Goal: Ask a question: Seek information or help from site administrators or community

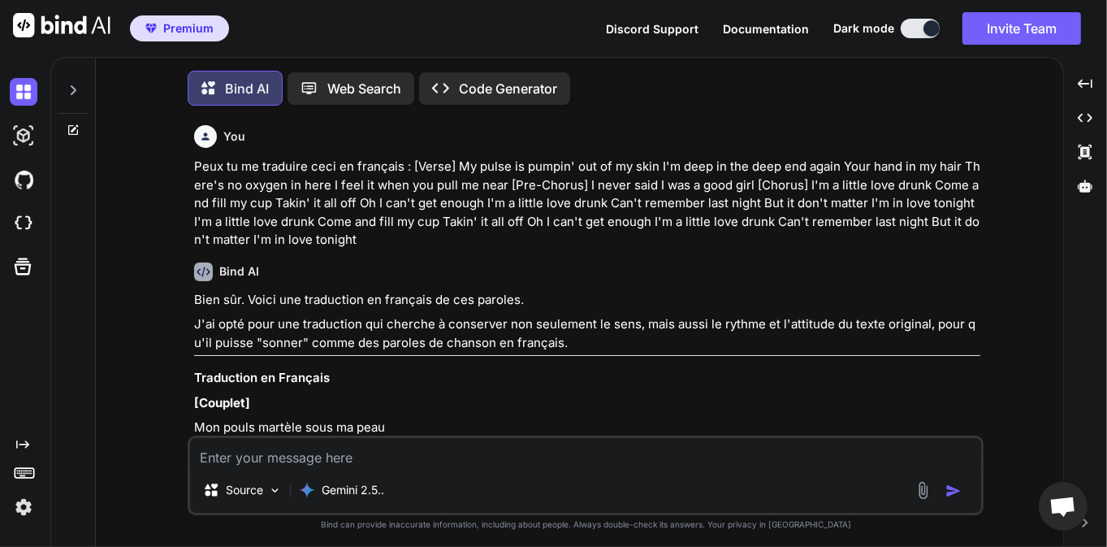
scroll to position [8409, 0]
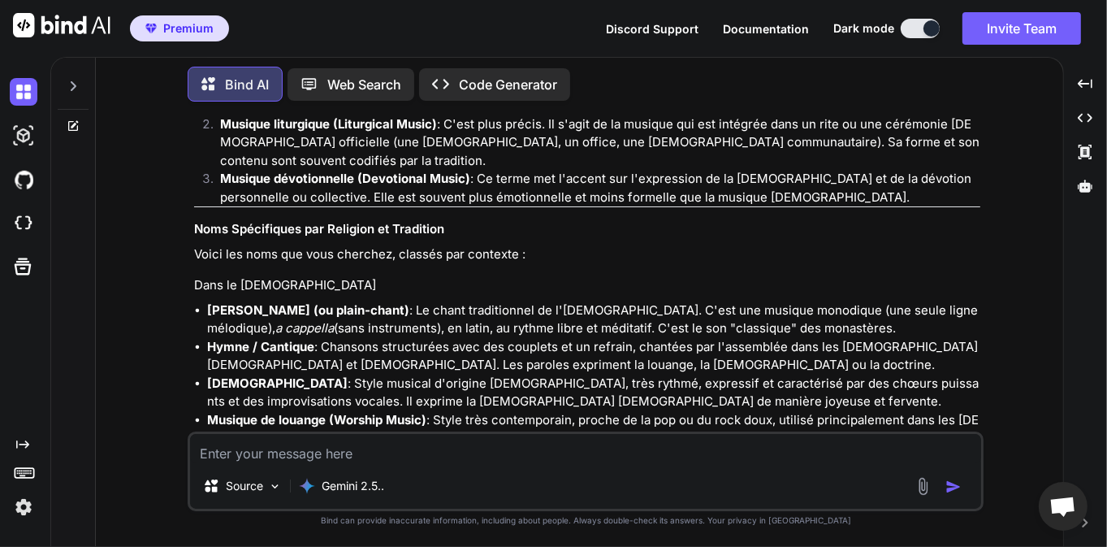
click at [463, 115] on p "Musique sacrée (Sacred Music) : C'est le terme le plus large. Il désigne toute …" at bounding box center [600, 87] width 760 height 55
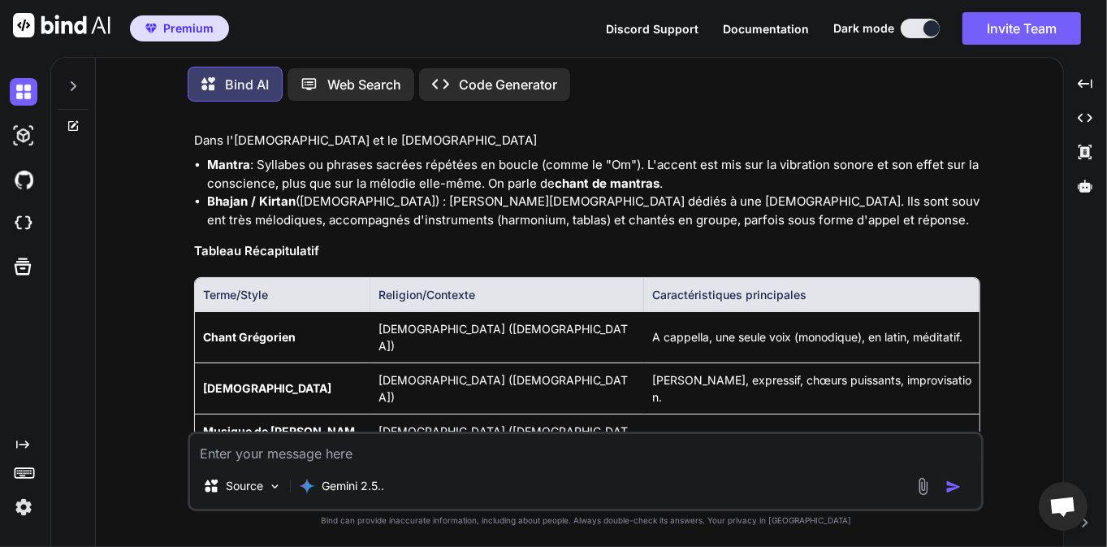
click at [76, 83] on icon at bounding box center [73, 86] width 13 height 13
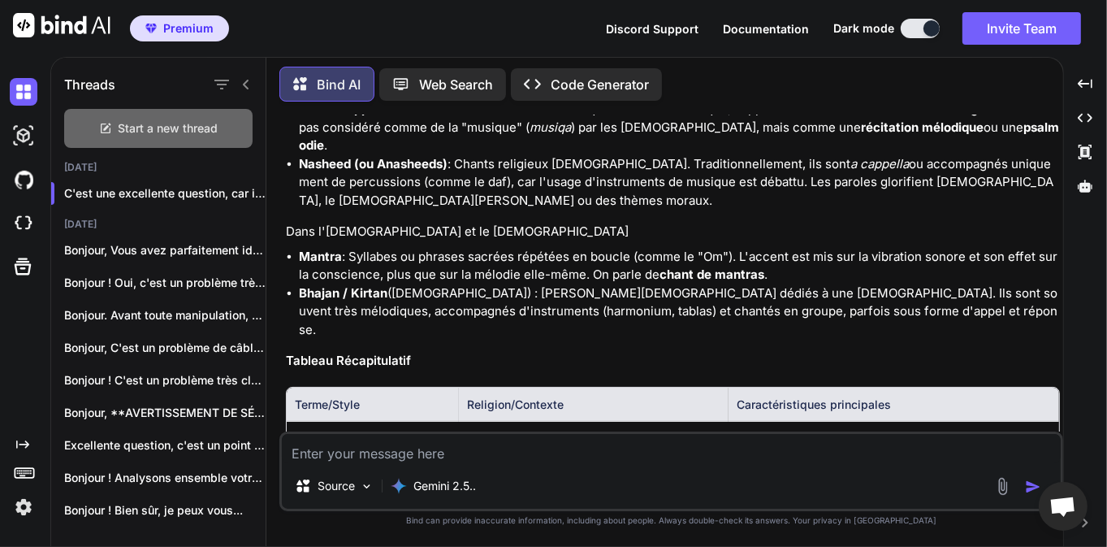
scroll to position [9052, 0]
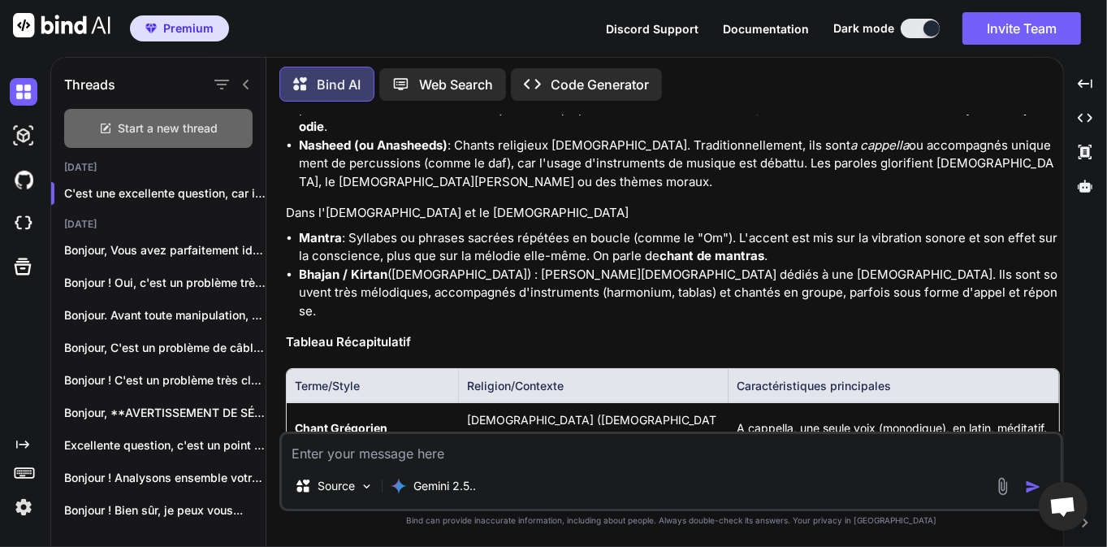
click at [185, 127] on span "Start a new thread" at bounding box center [169, 128] width 100 height 16
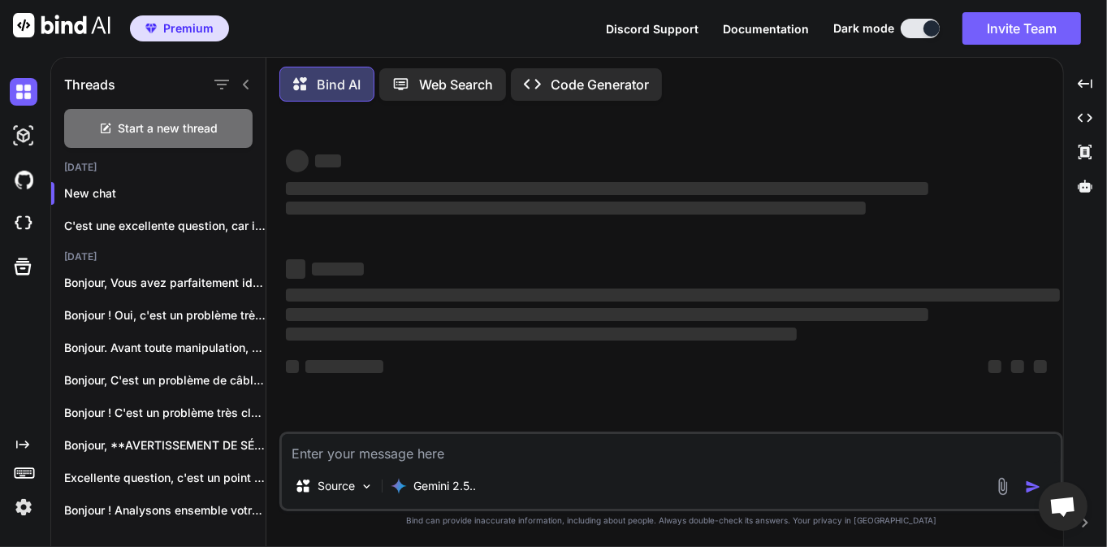
click at [247, 82] on icon at bounding box center [246, 84] width 13 height 13
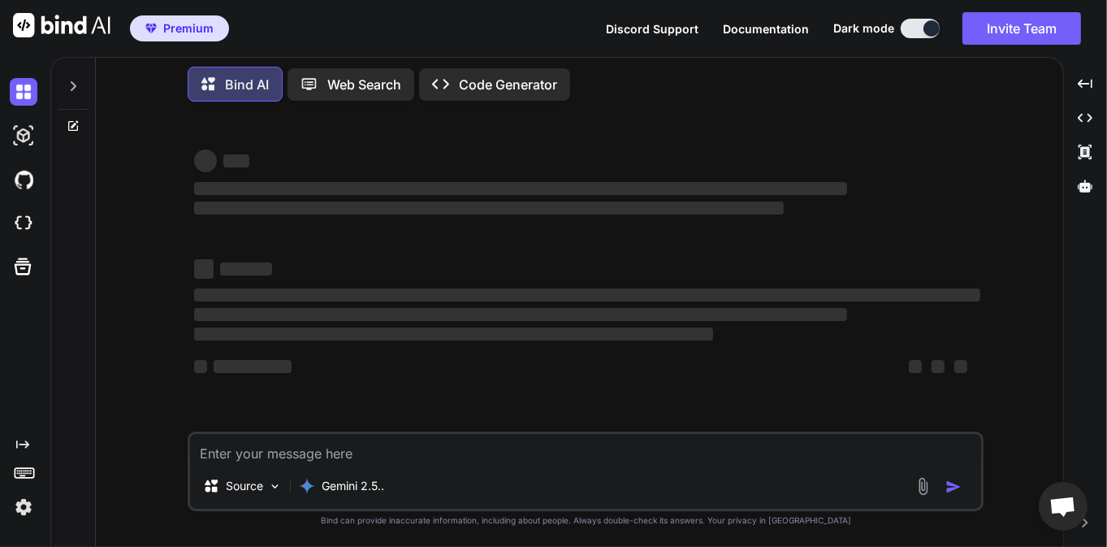
click at [292, 445] on textarea at bounding box center [585, 448] width 791 height 29
type textarea "D"
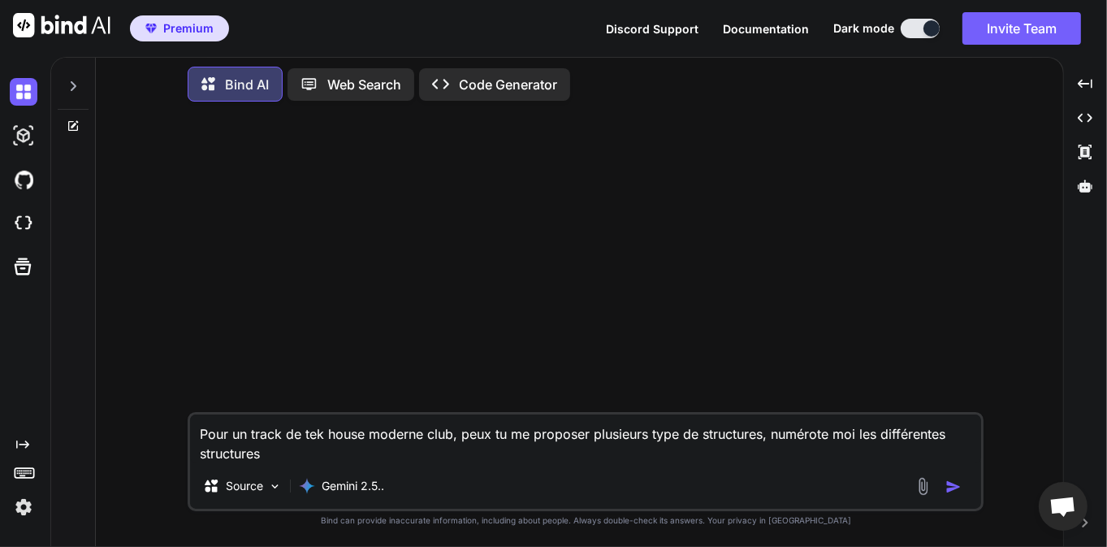
type textarea "Pour un track de tek house moderne club, peux tu me proposer plusieurs type de …"
click at [957, 491] on img "button" at bounding box center [953, 486] width 16 height 16
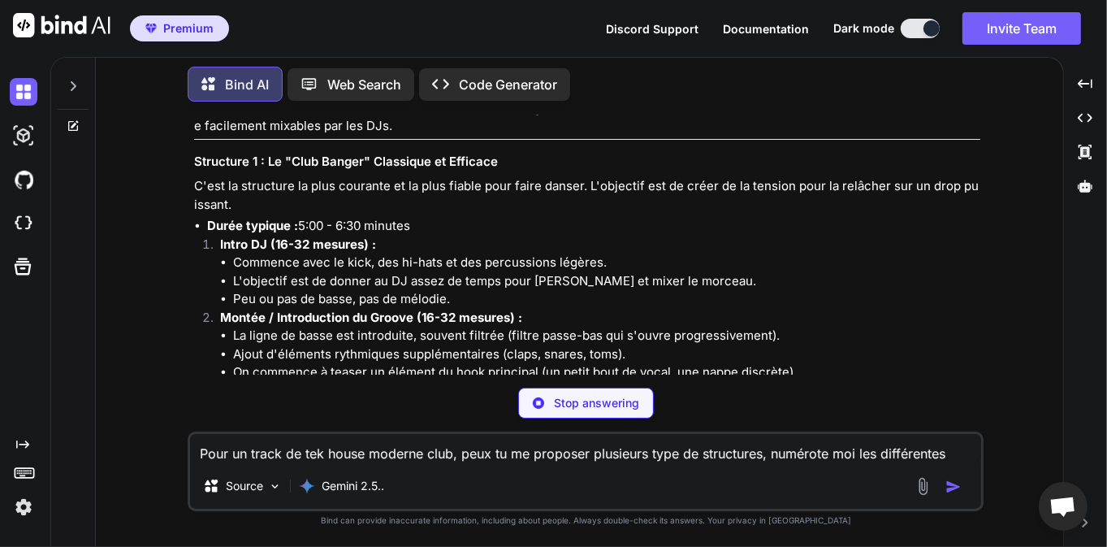
scroll to position [156, 0]
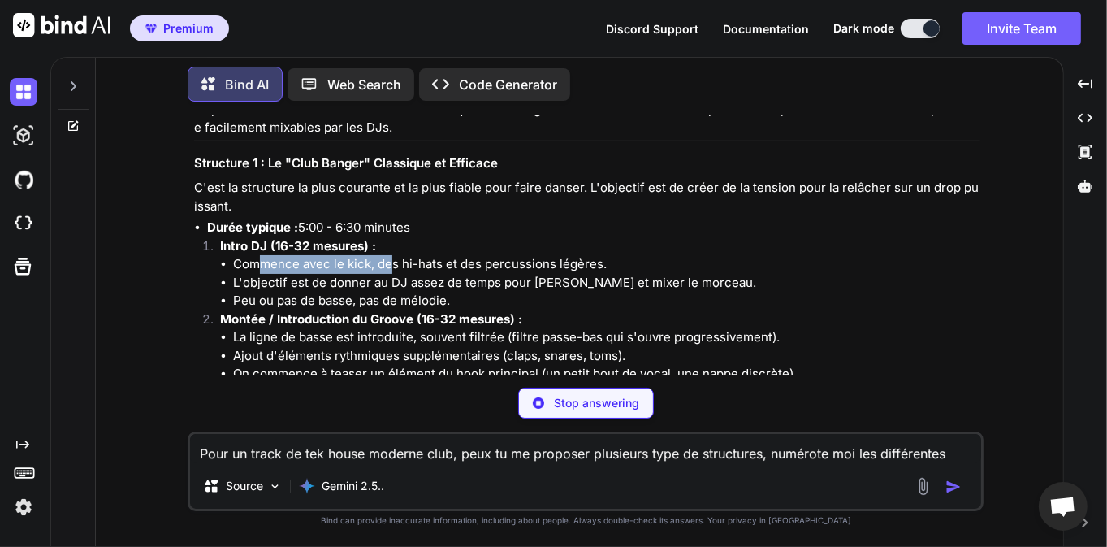
drag, startPoint x: 260, startPoint y: 268, endPoint x: 391, endPoint y: 263, distance: 130.8
click at [391, 263] on li "Commence avec le kick, des hi-hats et des percussions légères." at bounding box center [606, 264] width 747 height 19
click at [401, 276] on li "L'objectif est de donner au DJ assez de temps pour [PERSON_NAME] et mixer le mo…" at bounding box center [606, 283] width 747 height 19
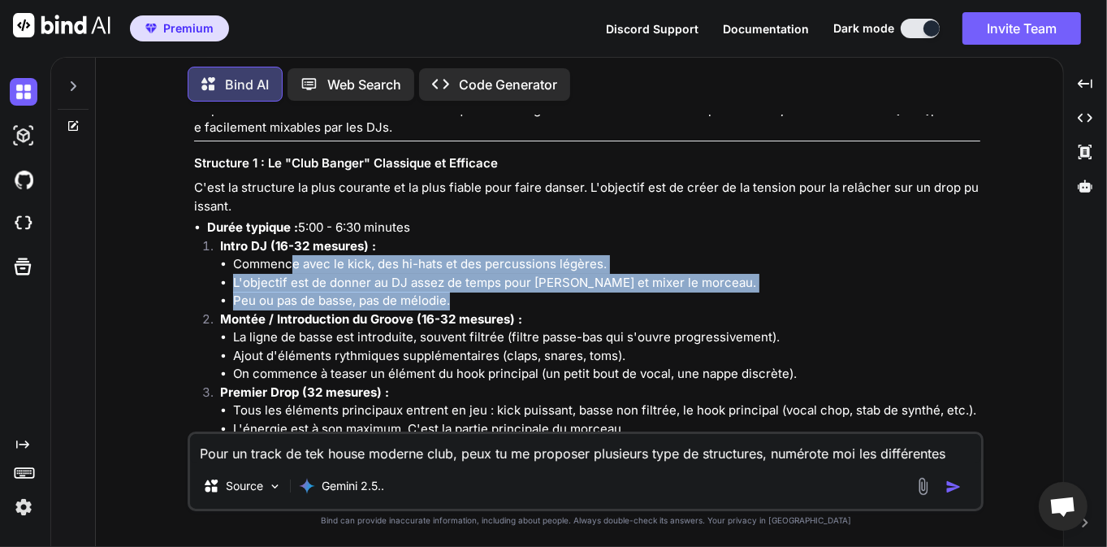
drag, startPoint x: 290, startPoint y: 268, endPoint x: 498, endPoint y: 291, distance: 209.1
click at [498, 292] on ul "Commence avec le kick, des hi-hats et des percussions légères. L'objectif est d…" at bounding box center [600, 282] width 760 height 55
click at [518, 288] on li "L'objectif est de donner au DJ assez de temps pour [PERSON_NAME] et mixer le mo…" at bounding box center [606, 283] width 747 height 19
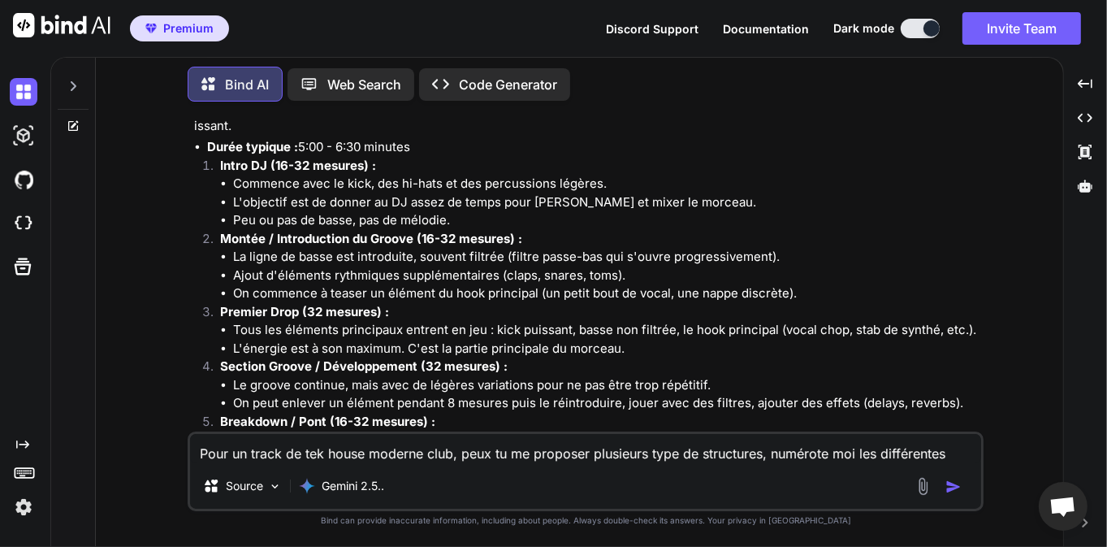
scroll to position [234, 0]
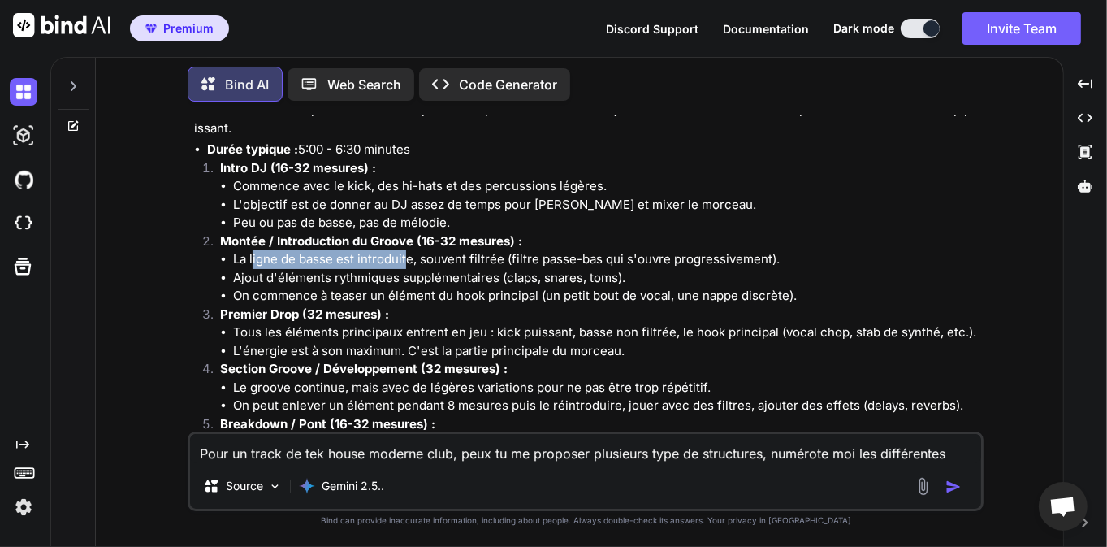
drag, startPoint x: 252, startPoint y: 263, endPoint x: 407, endPoint y: 264, distance: 155.1
click at [407, 264] on li "La ligne de basse est introduite, souvent filtrée (filtre passe-bas qui s'ouvre…" at bounding box center [606, 259] width 747 height 19
click at [446, 279] on li "Ajout d'éléments rythmiques supplémentaires (claps, snares, toms)." at bounding box center [606, 278] width 747 height 19
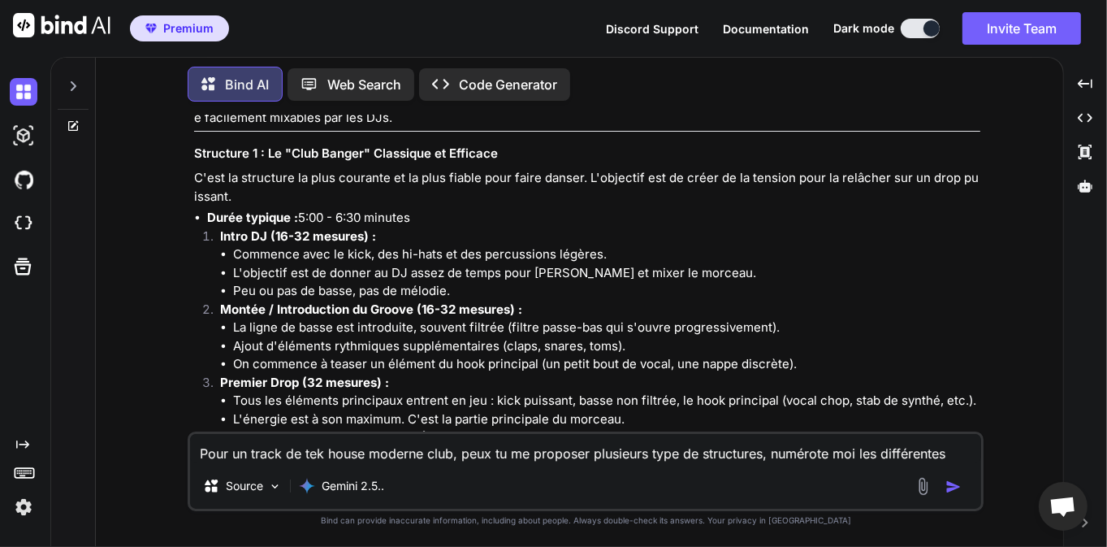
scroll to position [162, 0]
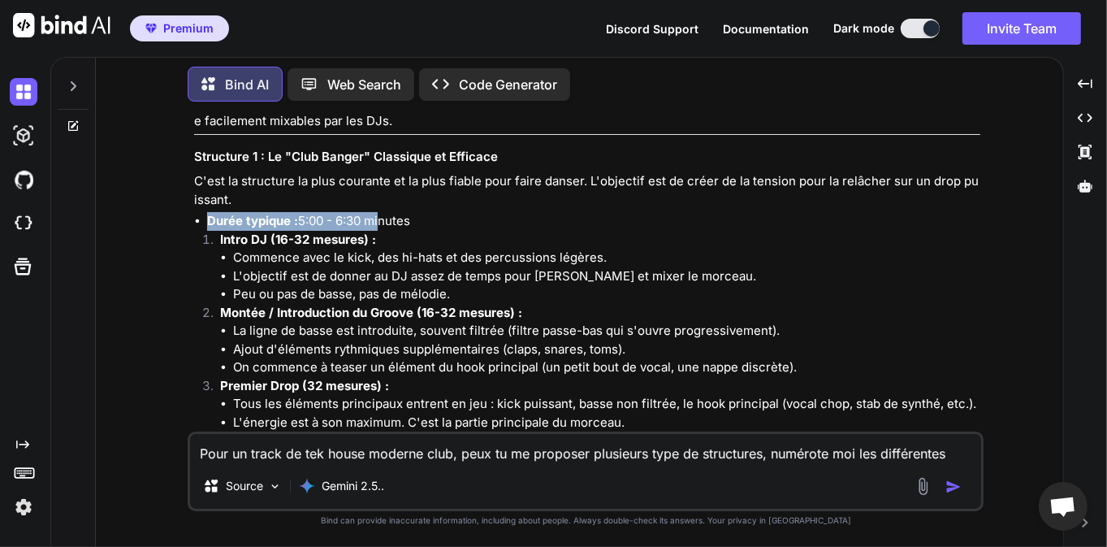
drag, startPoint x: 208, startPoint y: 219, endPoint x: 378, endPoint y: 221, distance: 169.7
click at [378, 221] on li "Durée typique : 5:00 - 6:30 minutes" at bounding box center [593, 221] width 773 height 19
click at [397, 236] on p "Intro DJ (16-32 mesures) :" at bounding box center [600, 240] width 760 height 19
drag, startPoint x: 414, startPoint y: 223, endPoint x: 340, endPoint y: 222, distance: 73.9
click at [340, 222] on li "Durée typique : 5:00 - 6:30 minutes" at bounding box center [593, 221] width 773 height 19
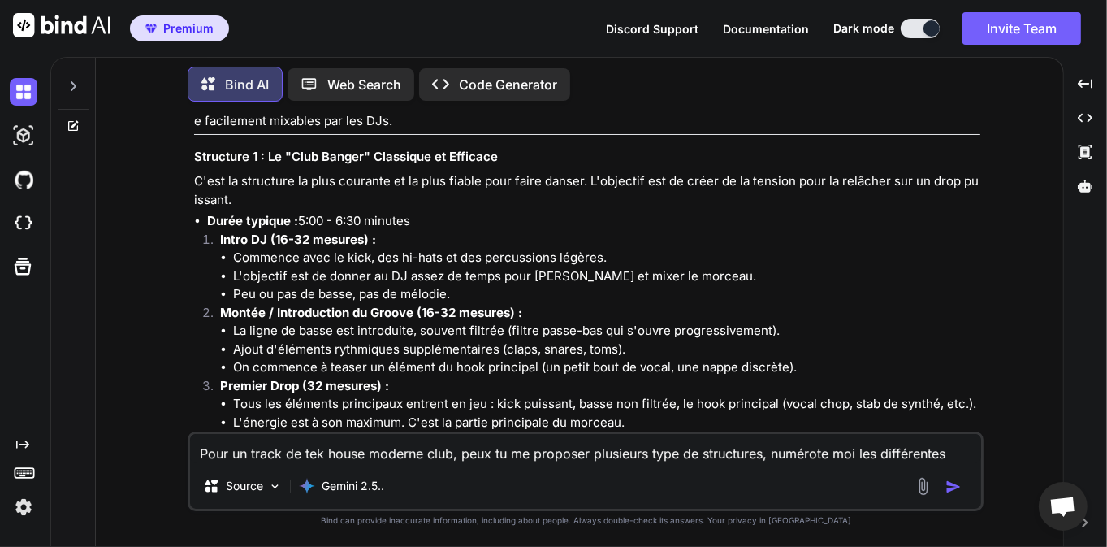
copy li "6:30 minutes"
click at [260, 270] on li "L'objectif est de donner au DJ assez de temps pour [PERSON_NAME] et mixer le mo…" at bounding box center [606, 276] width 747 height 19
click at [248, 275] on li "L'objectif est de donner au DJ assez de temps pour [PERSON_NAME] et mixer le mo…" at bounding box center [606, 276] width 747 height 19
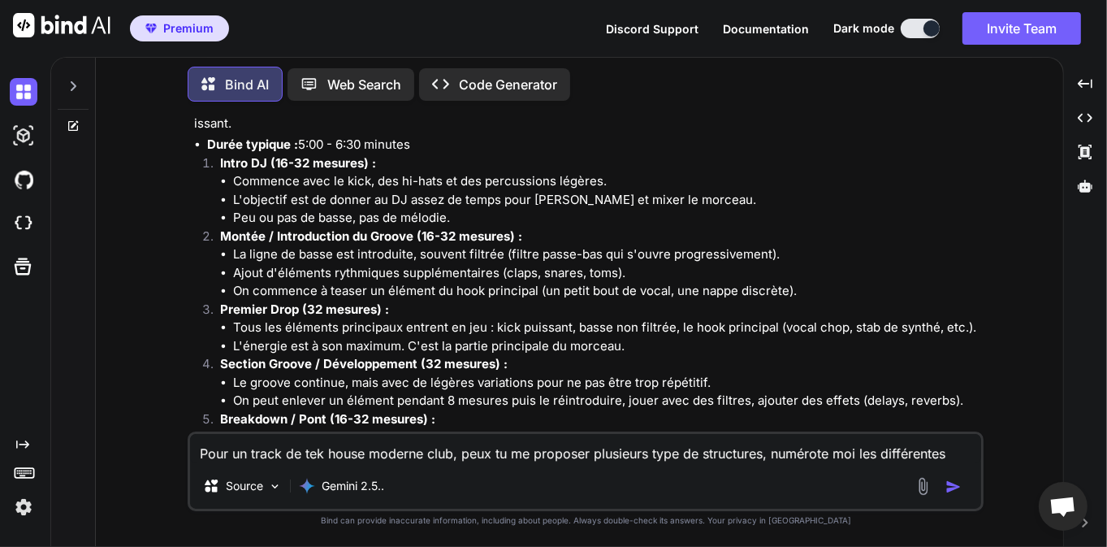
scroll to position [240, 0]
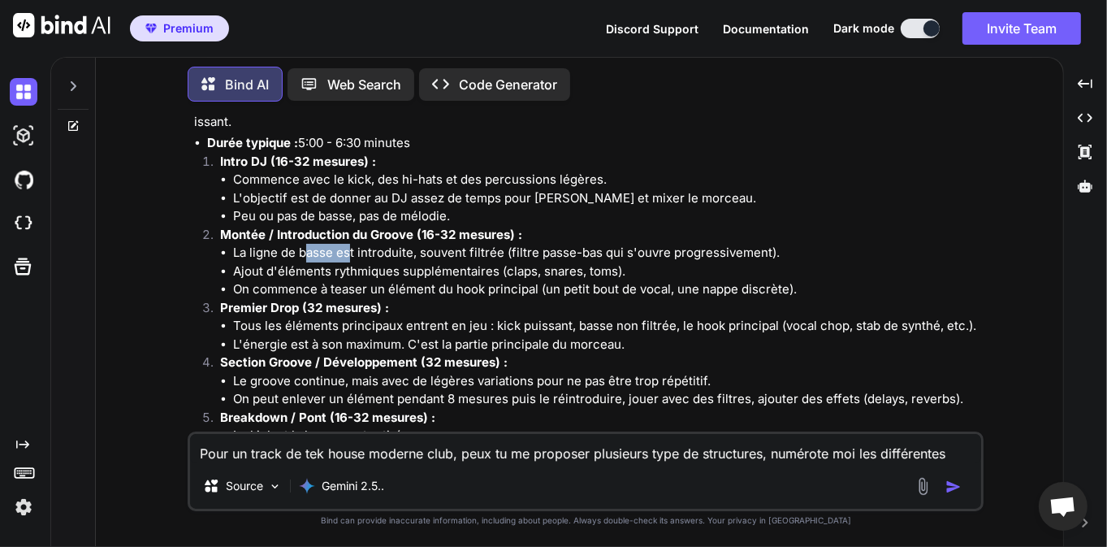
drag, startPoint x: 309, startPoint y: 244, endPoint x: 353, endPoint y: 248, distance: 44.0
click at [353, 248] on li "La ligne de basse est introduite, souvent filtrée (filtre passe-bas qui s'ouvre…" at bounding box center [606, 253] width 747 height 19
click at [435, 255] on li "La ligne de basse est introduite, souvent filtrée (filtre passe-bas qui s'ouvre…" at bounding box center [606, 253] width 747 height 19
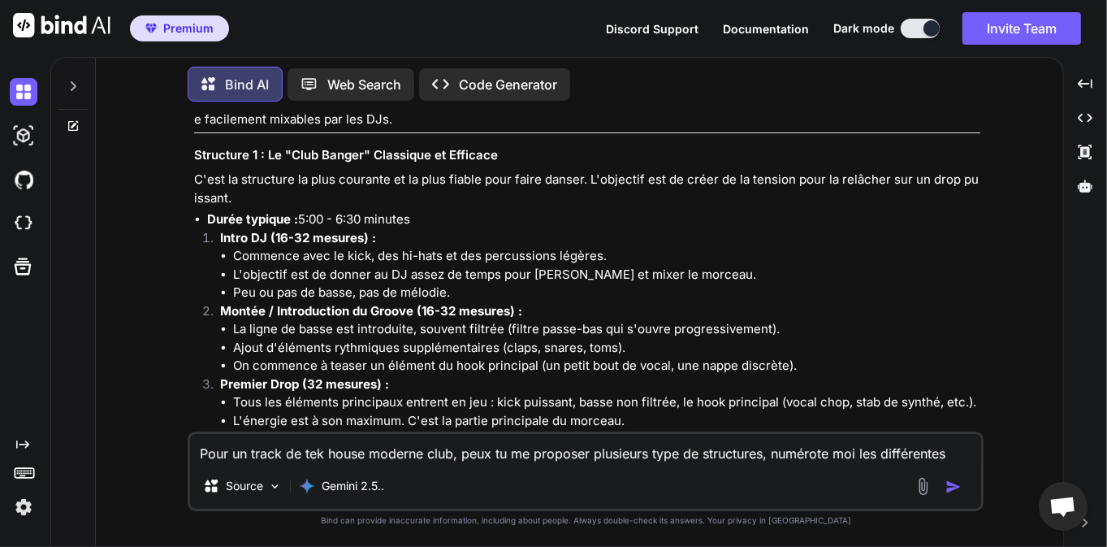
scroll to position [162, 0]
click at [362, 451] on textarea "Pour un track de tek house moderne club, peux tu me proposer plusieurs type de …" at bounding box center [585, 448] width 791 height 29
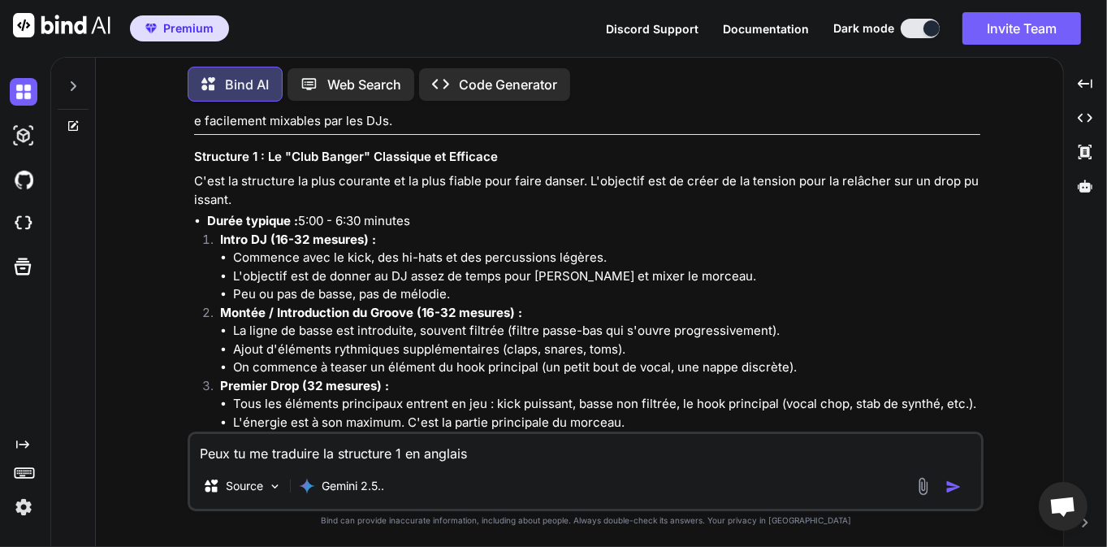
type textarea "Peux tu me traduire la structure 1 en anglais"
click at [952, 489] on img "button" at bounding box center [953, 486] width 16 height 16
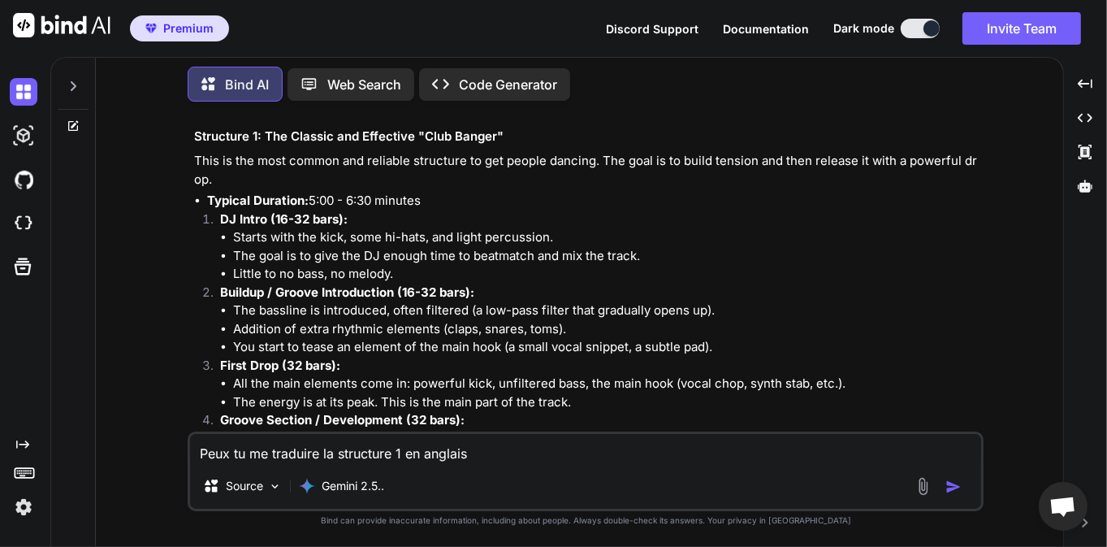
scroll to position [1949, 0]
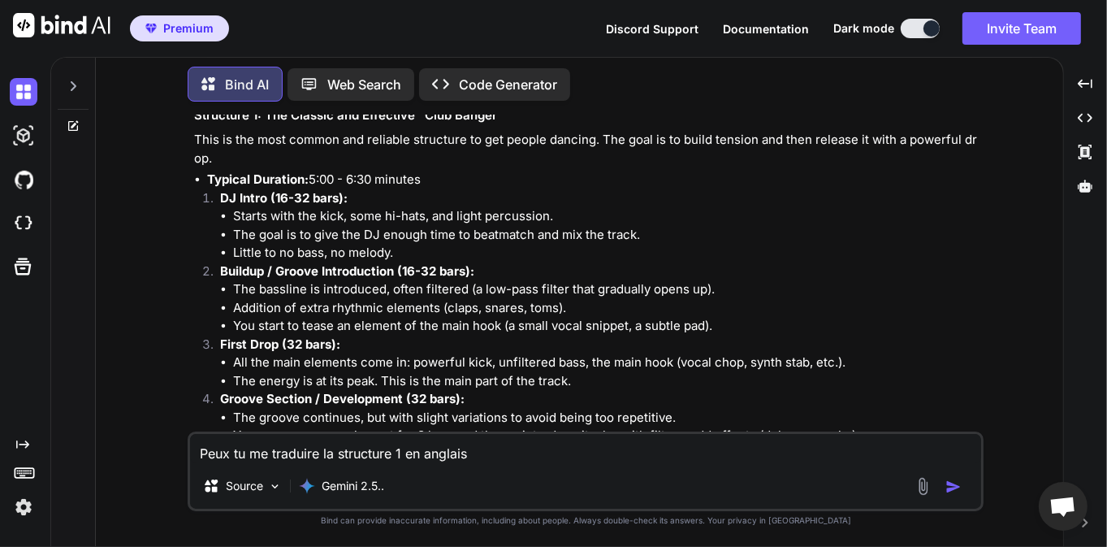
click at [236, 234] on li "The goal is to give the DJ enough time to beatmatch and mix the track." at bounding box center [606, 235] width 747 height 19
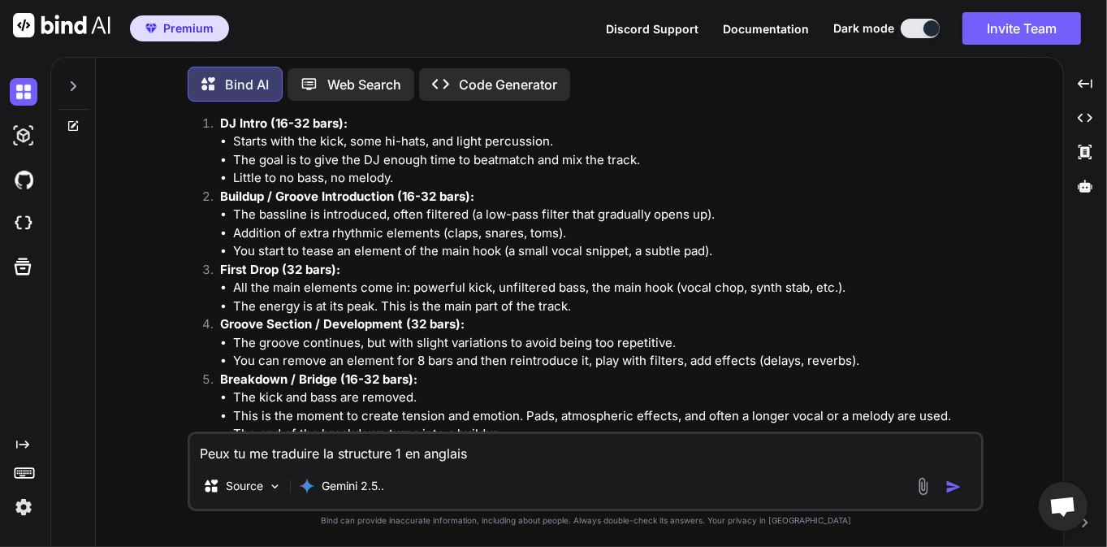
scroll to position [2027, 0]
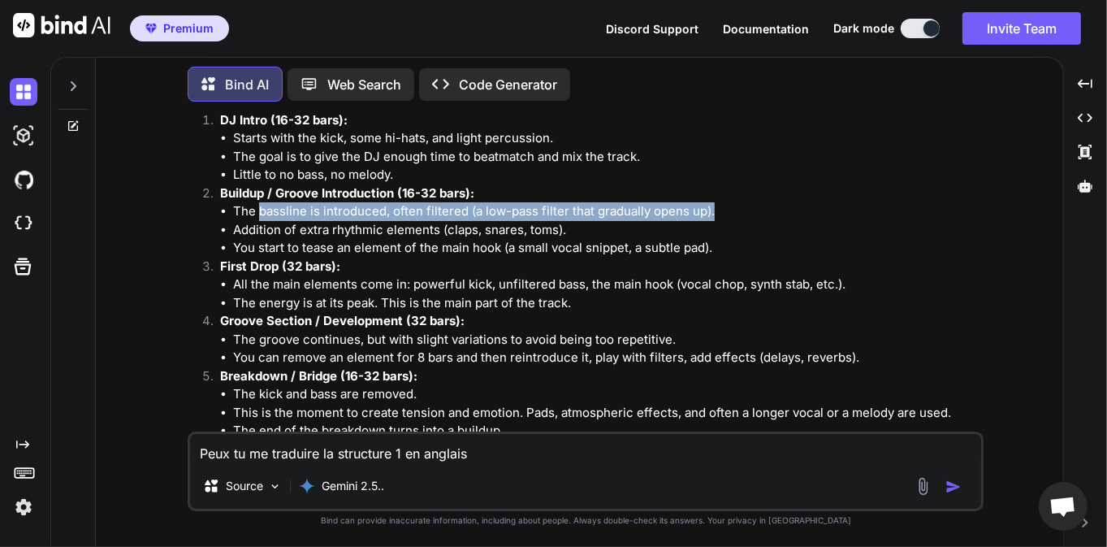
drag, startPoint x: 258, startPoint y: 208, endPoint x: 745, endPoint y: 213, distance: 487.3
click at [745, 213] on li "The bassline is introduced, often filtered (a low-pass filter that gradually op…" at bounding box center [606, 211] width 747 height 19
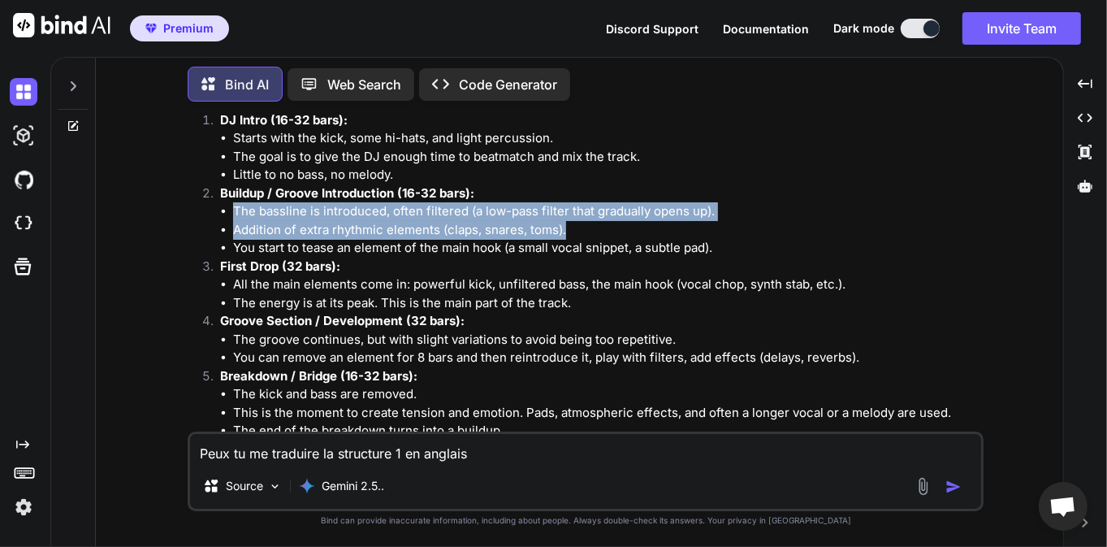
drag, startPoint x: 583, startPoint y: 228, endPoint x: 232, endPoint y: 211, distance: 351.2
click at [232, 211] on ul "The bassline is introduced, often filtered (a low-pass filter that gradually op…" at bounding box center [600, 229] width 760 height 55
copy ul "The bassline is introduced, often filtered (a low-pass filter that gradually op…"
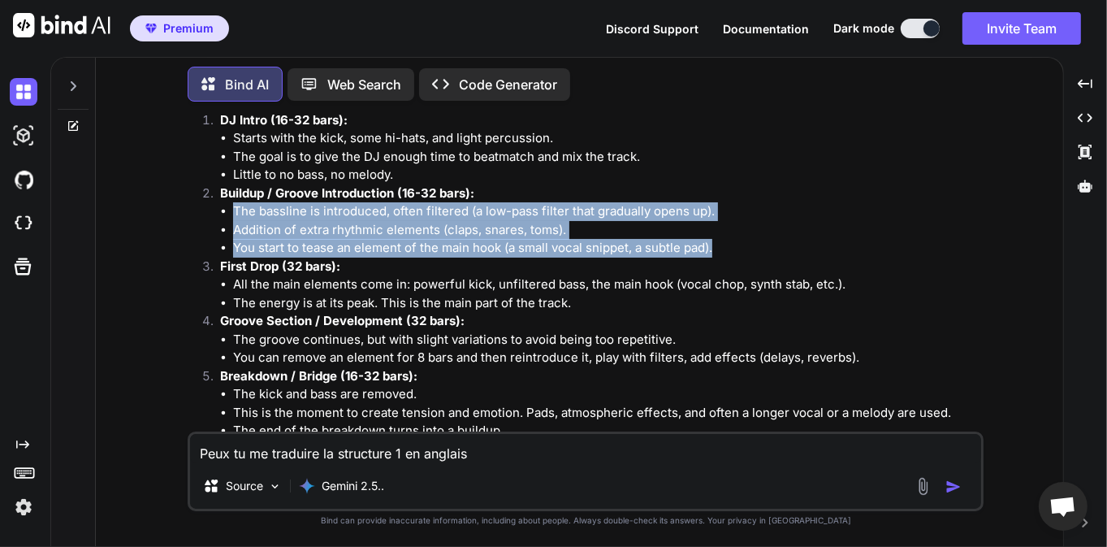
drag, startPoint x: 730, startPoint y: 247, endPoint x: 236, endPoint y: 209, distance: 496.0
click at [236, 209] on ul "The bassline is introduced, often filtered (a low-pass filter that gradually op…" at bounding box center [600, 229] width 760 height 55
copy ul "The bassline is introduced, often filtered (a low-pass filter that gradually op…"
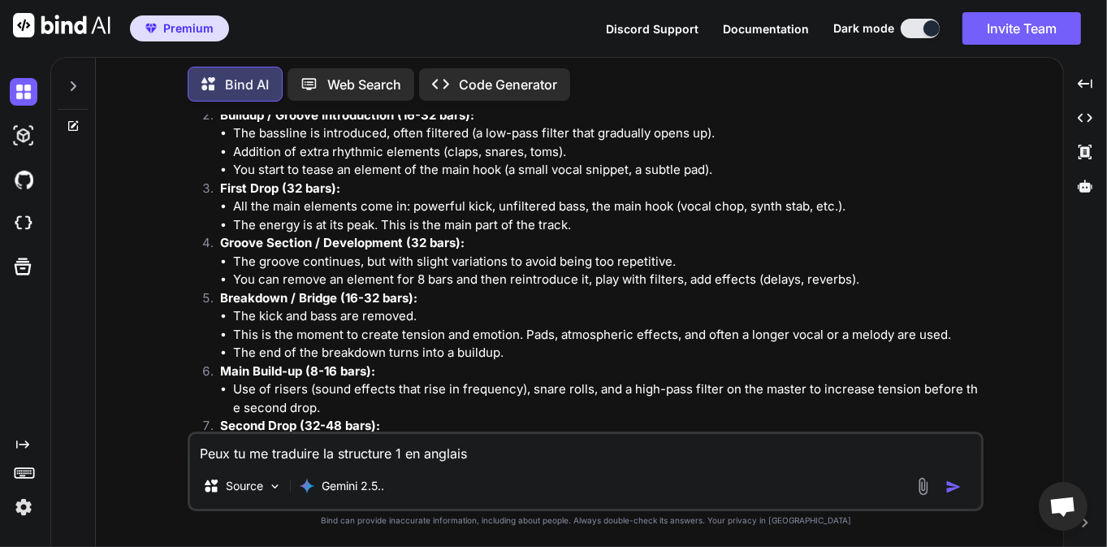
click at [313, 278] on li "You can remove an element for 8 bars and then reintroduce it, play with filters…" at bounding box center [606, 279] width 747 height 19
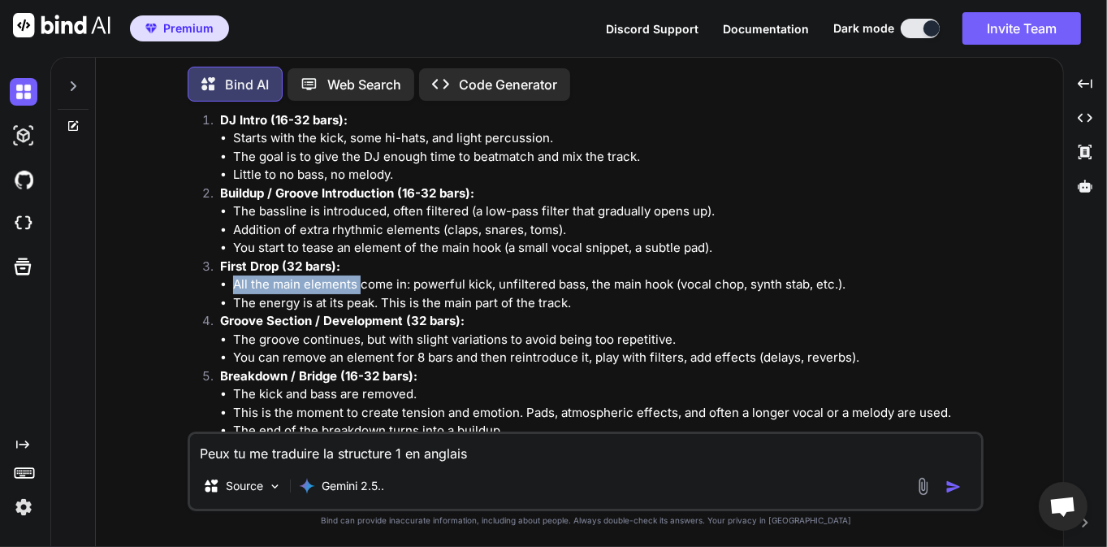
drag, startPoint x: 233, startPoint y: 279, endPoint x: 361, endPoint y: 281, distance: 127.5
click at [361, 281] on li "All the main elements come in: powerful kick, unfiltered bass, the main hook (v…" at bounding box center [606, 284] width 747 height 19
click at [369, 287] on li "All the main elements come in: powerful kick, unfiltered bass, the main hook (v…" at bounding box center [606, 284] width 747 height 19
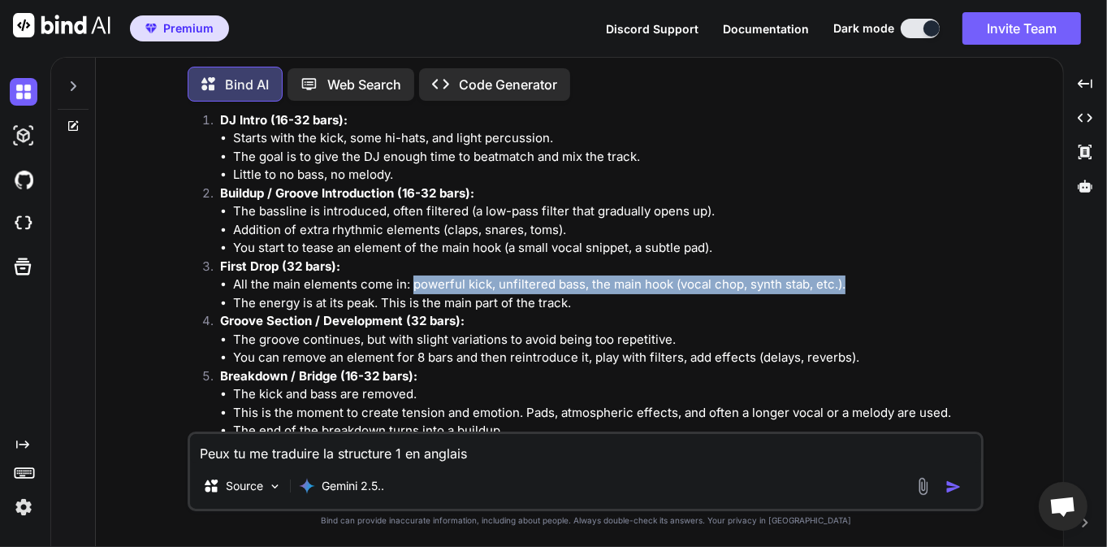
drag, startPoint x: 413, startPoint y: 283, endPoint x: 846, endPoint y: 281, distance: 433.7
click at [846, 281] on li "All the main elements come in: powerful kick, unfiltered bass, the main hook (v…" at bounding box center [606, 284] width 747 height 19
copy li "powerful kick, unfiltered bass, the main hook (vocal chop, synth stab, etc.)."
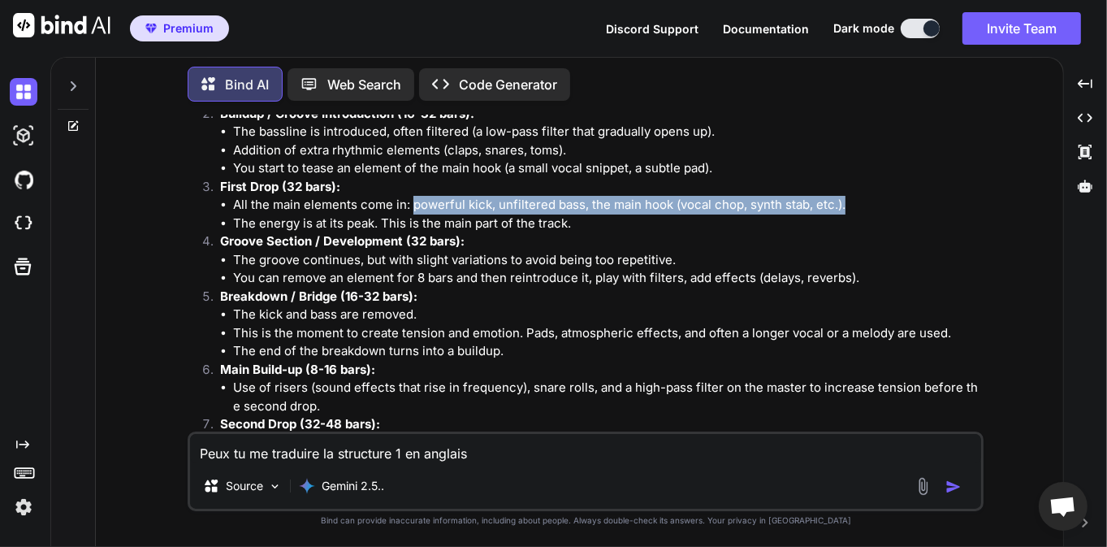
scroll to position [2105, 0]
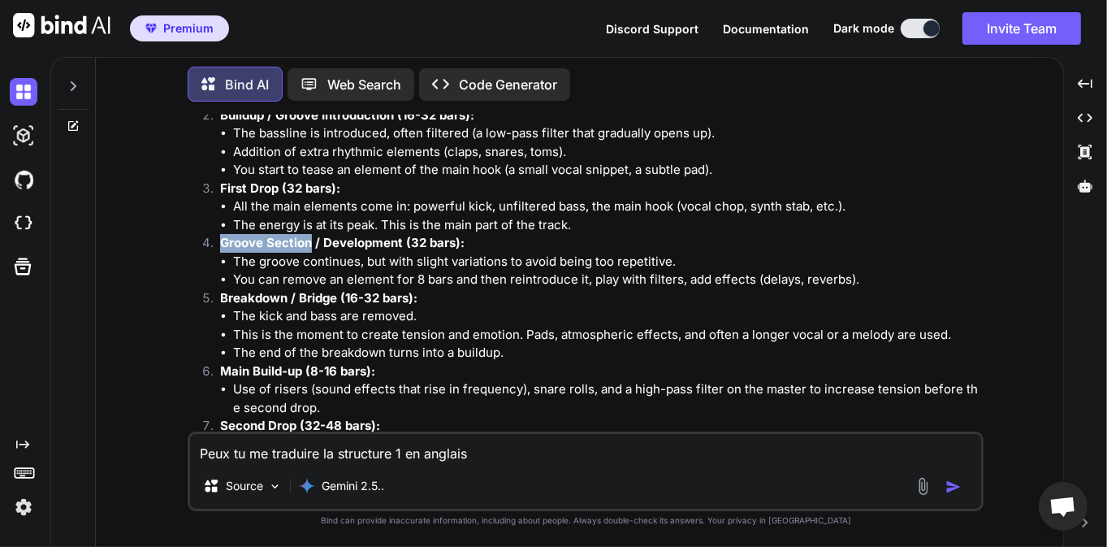
drag, startPoint x: 224, startPoint y: 240, endPoint x: 357, endPoint y: 227, distance: 133.8
click at [310, 240] on strong "Groove Section / Development (32 bars):" at bounding box center [342, 242] width 244 height 15
copy strong "Groove Section"
click at [365, 260] on li "The groove continues, but with slight variations to avoid being too repetitive." at bounding box center [606, 262] width 747 height 19
click at [414, 261] on li "The groove continues, but with slight variations to avoid being too repetitive." at bounding box center [606, 262] width 747 height 19
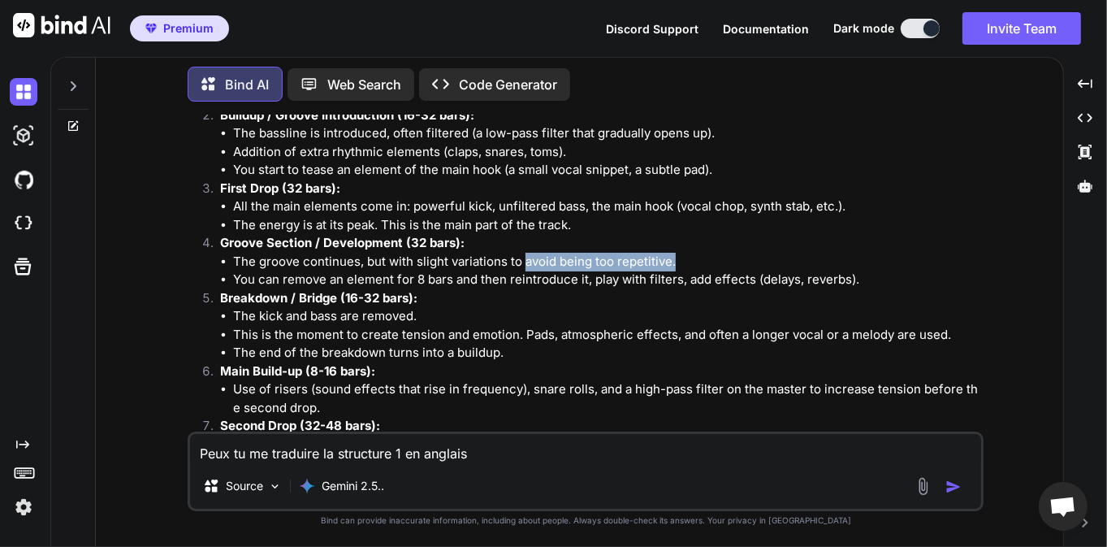
drag, startPoint x: 676, startPoint y: 261, endPoint x: 528, endPoint y: 261, distance: 147.8
click at [525, 261] on li "The groove continues, but with slight variations to avoid being too repetitive." at bounding box center [606, 262] width 747 height 19
copy li "avoid being too repetitive."
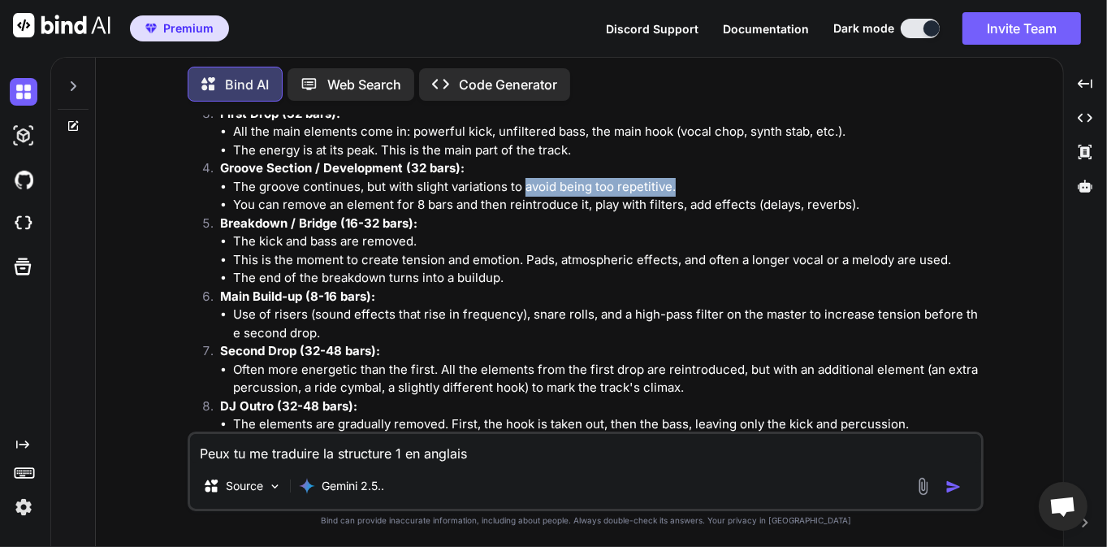
scroll to position [2183, 0]
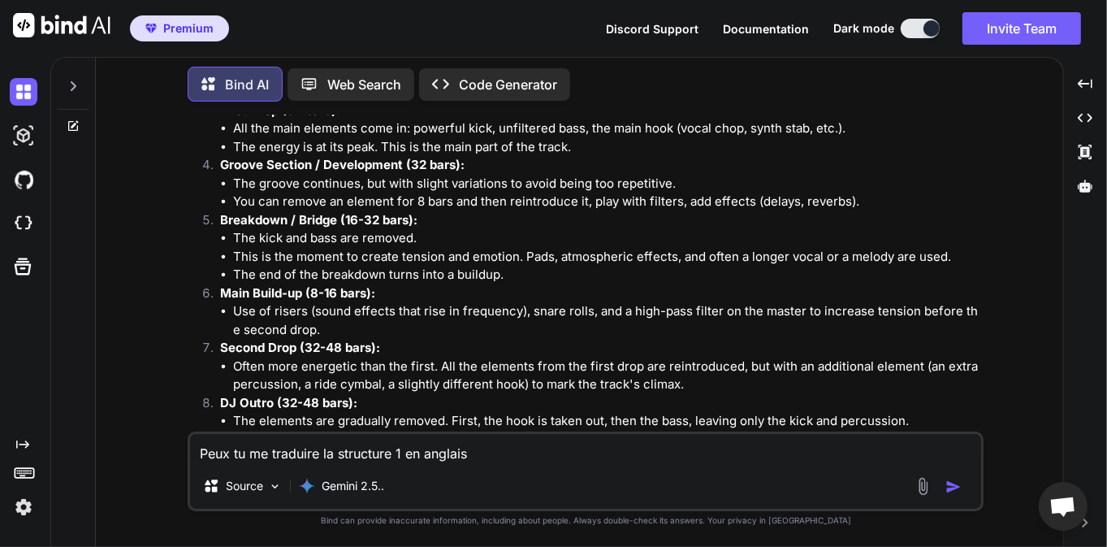
click at [244, 223] on strong "Breakdown / Bridge (16-32 bars):" at bounding box center [318, 219] width 197 height 15
copy strong "Breakdown"
drag, startPoint x: 262, startPoint y: 236, endPoint x: 413, endPoint y: 236, distance: 150.2
click at [413, 236] on li "The kick and bass are removed." at bounding box center [606, 238] width 747 height 19
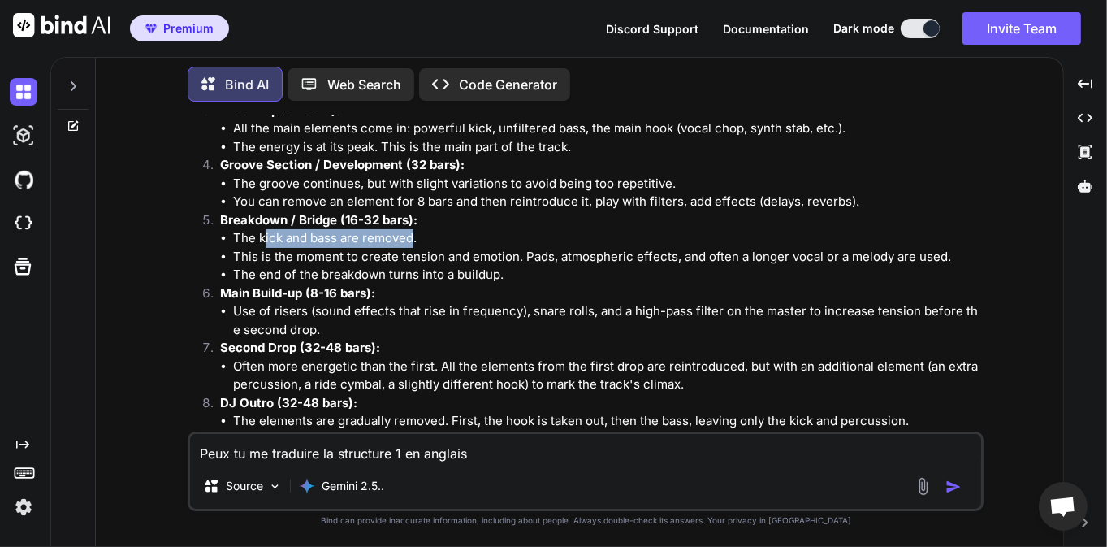
click at [316, 240] on li "The kick and bass are removed." at bounding box center [606, 238] width 747 height 19
click at [259, 236] on li "The kick and bass are removed." at bounding box center [606, 238] width 747 height 19
drag, startPoint x: 258, startPoint y: 238, endPoint x: 414, endPoint y: 236, distance: 155.9
click at [414, 236] on li "The kick and bass are removed." at bounding box center [606, 238] width 747 height 19
copy li "kick and bass are removed"
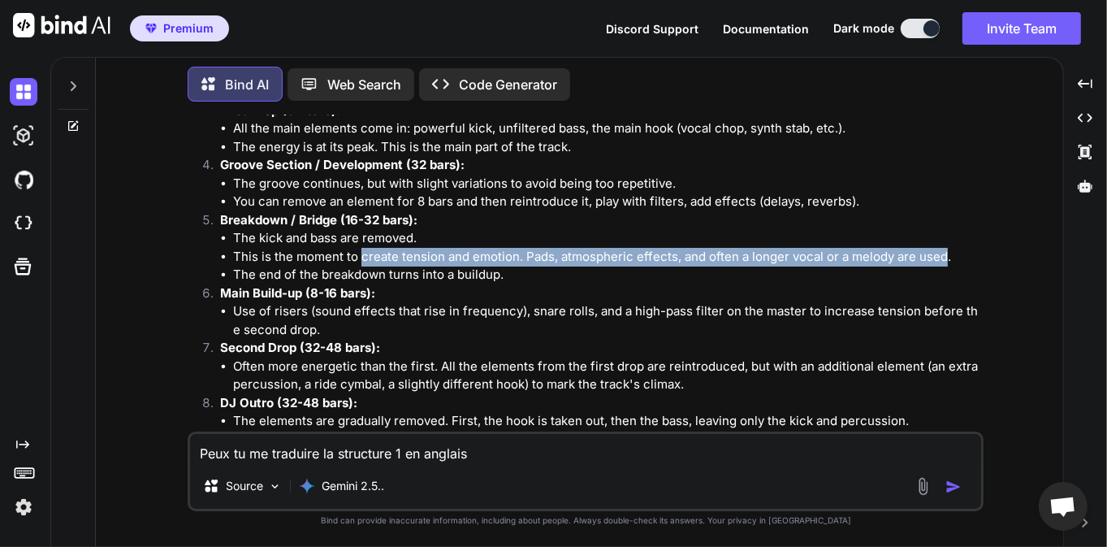
drag, startPoint x: 360, startPoint y: 253, endPoint x: 944, endPoint y: 252, distance: 584.7
click at [944, 252] on li "This is the moment to create tension and emotion. Pads, atmospheric effects, an…" at bounding box center [606, 257] width 747 height 19
copy li "create tension and emotion. Pads, atmospheric effects, and often a longer vocal…"
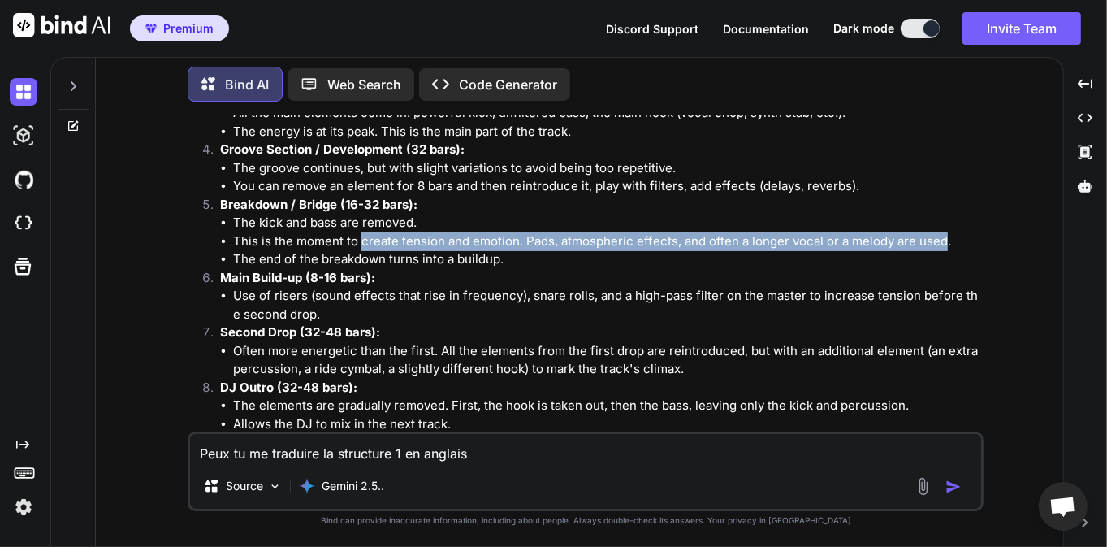
scroll to position [2227, 0]
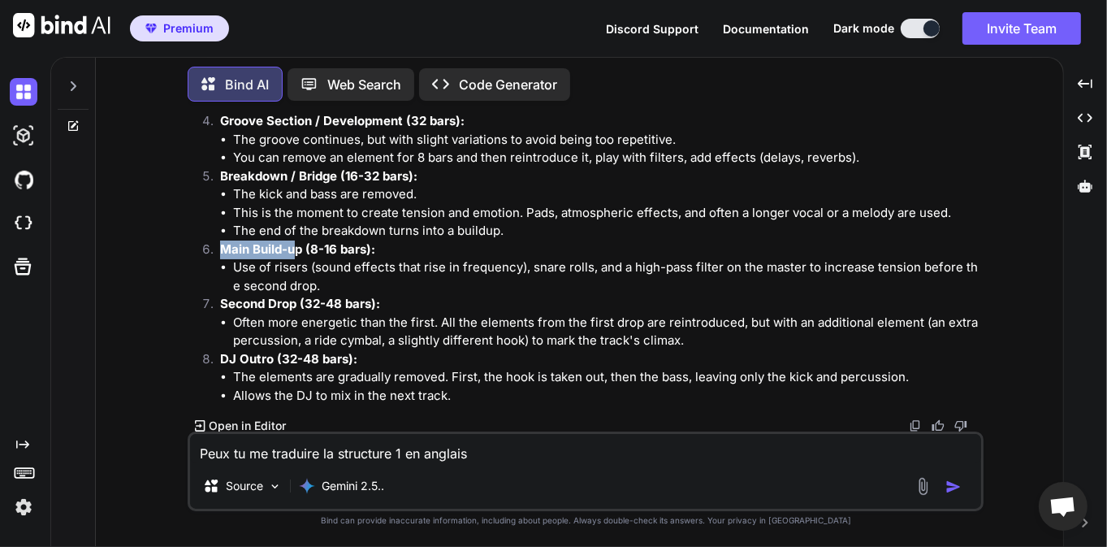
drag, startPoint x: 223, startPoint y: 247, endPoint x: 299, endPoint y: 245, distance: 75.5
click at [299, 245] on strong "Main Build-up (8-16 bars):" at bounding box center [297, 248] width 155 height 15
copy strong "Main Build-u"
click at [367, 445] on textarea "Peux tu me traduire la structure 1 en anglais" at bounding box center [585, 448] width 791 height 29
click at [266, 454] on textarea "Peux tu me traduire la structure 1 en anglais" at bounding box center [585, 448] width 791 height 29
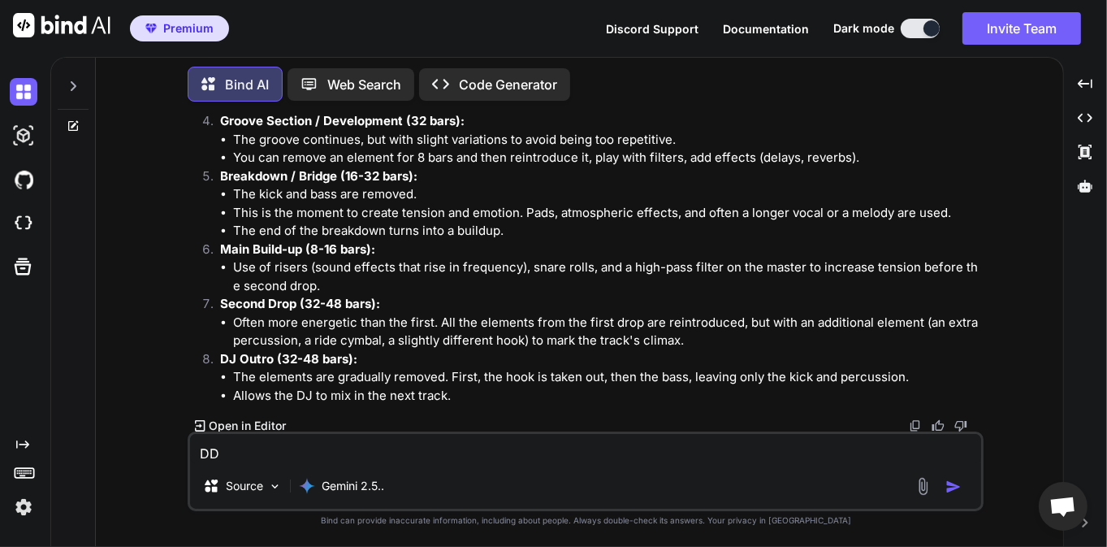
type textarea "D"
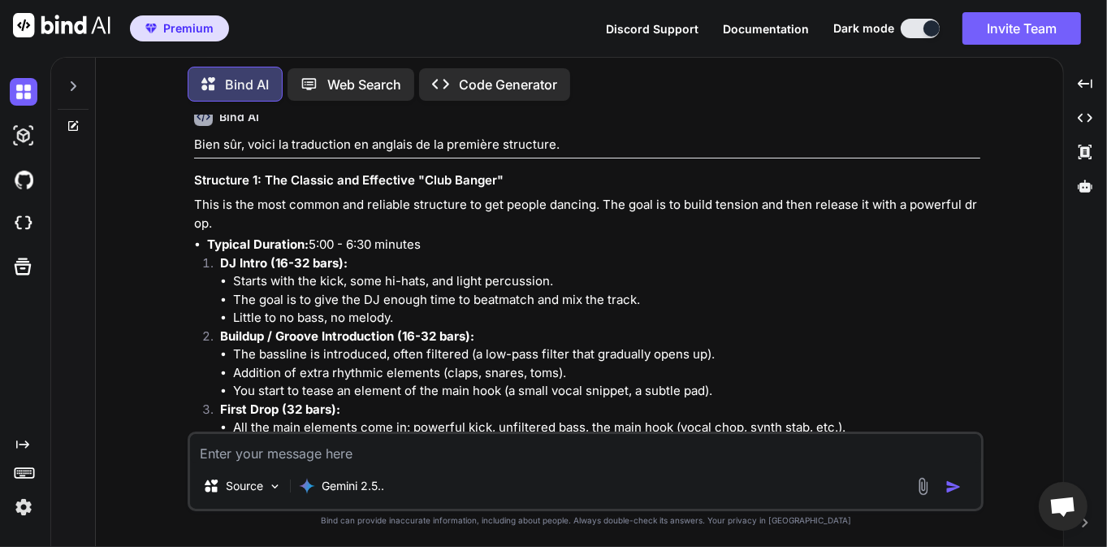
scroll to position [1837, 0]
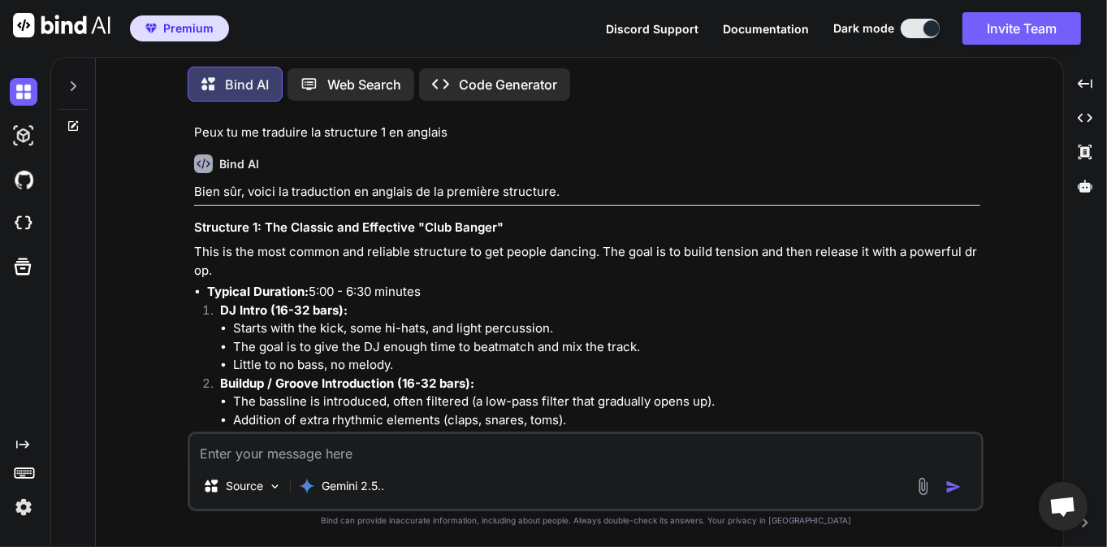
click at [293, 455] on textarea at bounding box center [585, 448] width 791 height 29
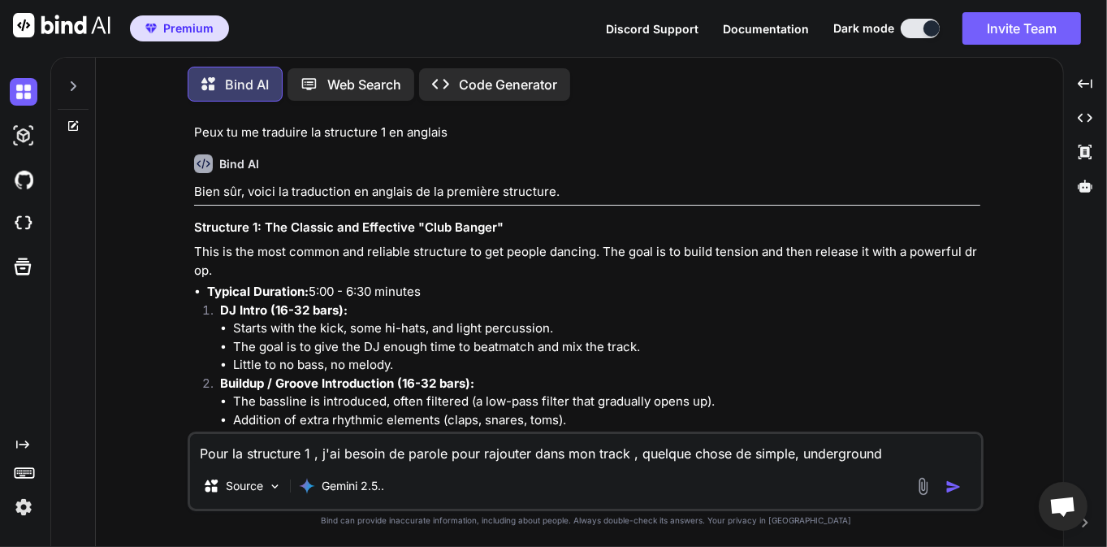
type textarea "Pour la structure 1 , j'ai besoin de parole pour rajouter dans mon track , quel…"
click at [960, 488] on img "button" at bounding box center [953, 486] width 16 height 16
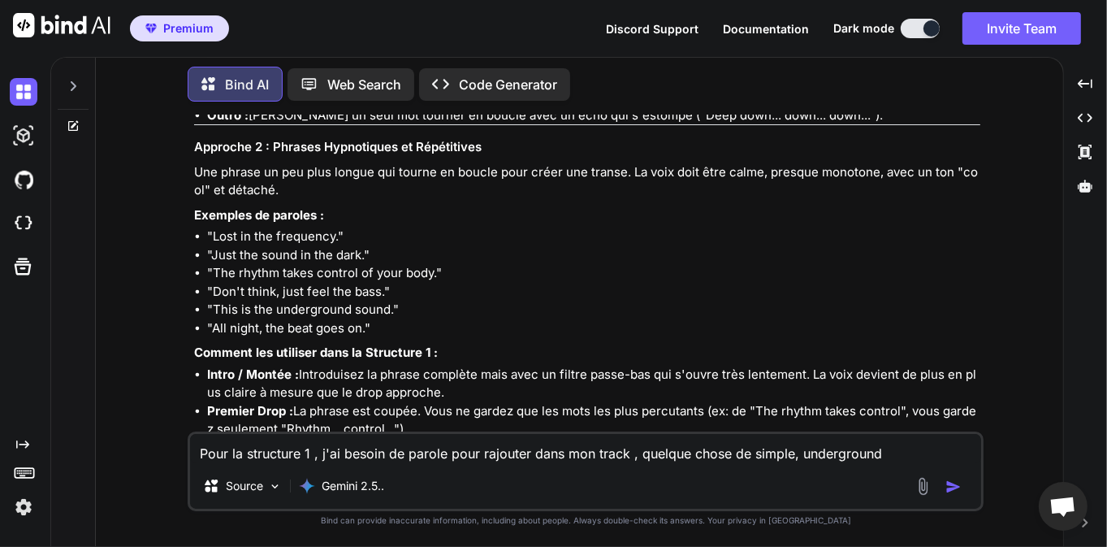
scroll to position [3101, 0]
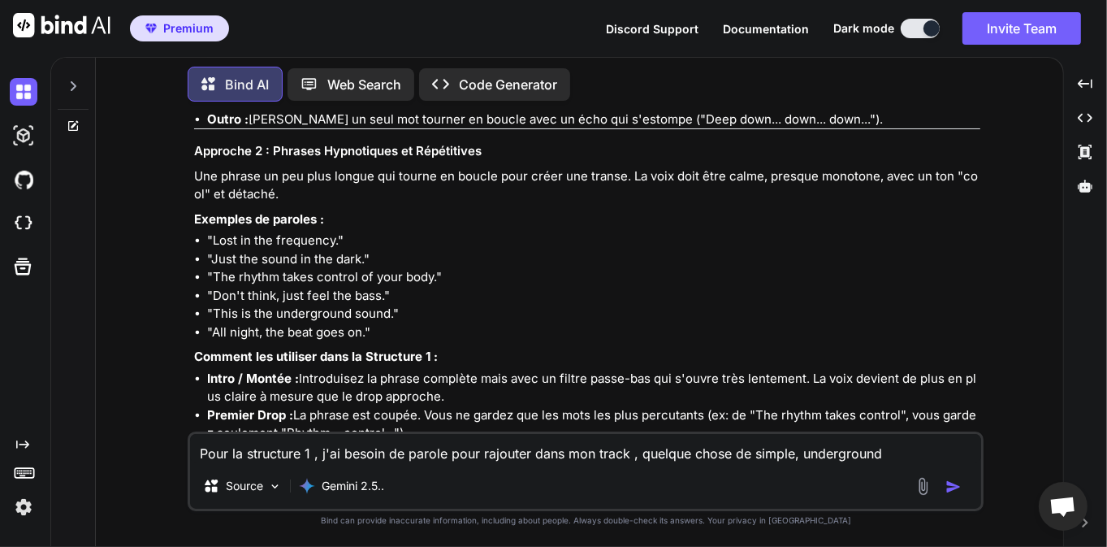
click at [214, 278] on li ""The rhythm takes control of your body."" at bounding box center [593, 277] width 773 height 19
click at [231, 305] on li ""This is the underground sound."" at bounding box center [593, 314] width 773 height 19
drag, startPoint x: 410, startPoint y: 297, endPoint x: 181, endPoint y: 291, distance: 229.1
click at [181, 291] on div "You Pour un track de tek house moderne club, peux tu me proposer plusieurs type…" at bounding box center [586, 330] width 954 height 431
click at [429, 307] on li ""This is the underground sound."" at bounding box center [593, 314] width 773 height 19
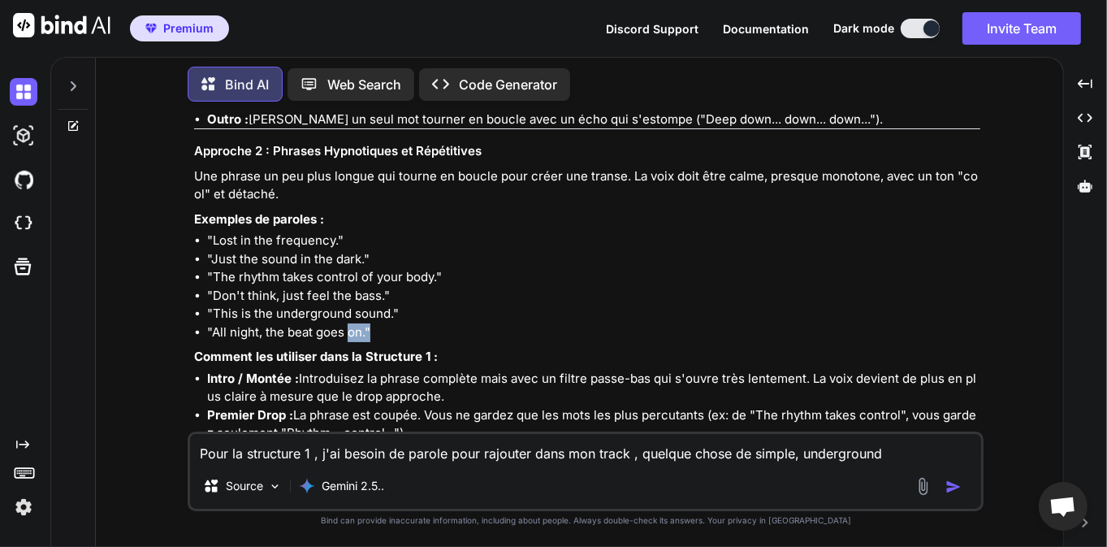
drag, startPoint x: 380, startPoint y: 328, endPoint x: 326, endPoint y: 321, distance: 54.1
click at [344, 329] on li ""All night, the beat goes on."" at bounding box center [593, 332] width 773 height 19
click at [309, 302] on li ""Don't think, just feel the bass."" at bounding box center [593, 296] width 773 height 19
drag, startPoint x: 395, startPoint y: 292, endPoint x: 194, endPoint y: 294, distance: 200.6
click at [207, 294] on li ""Don't think, just feel the bass."" at bounding box center [593, 296] width 773 height 19
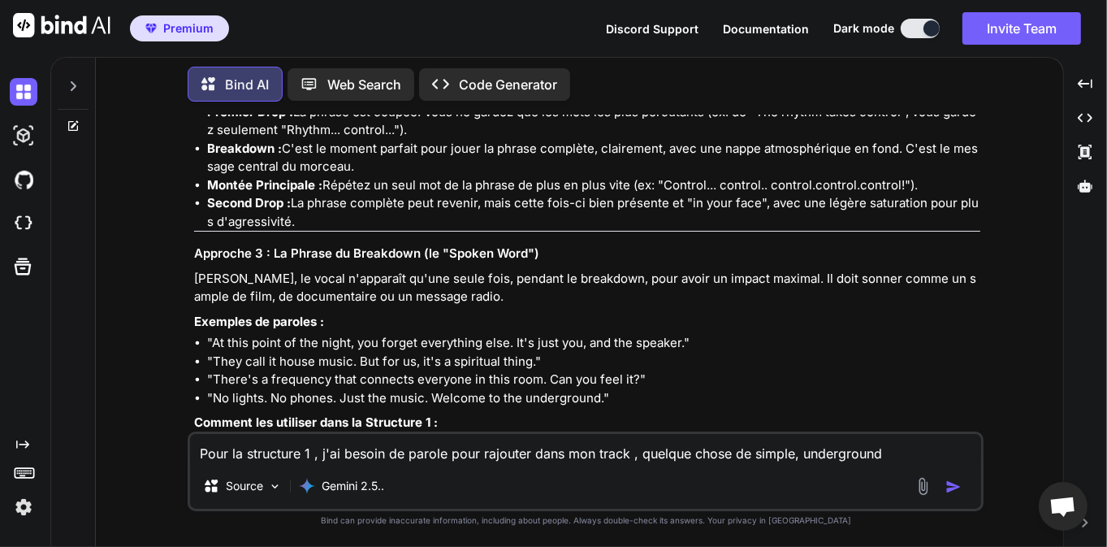
scroll to position [3490, 0]
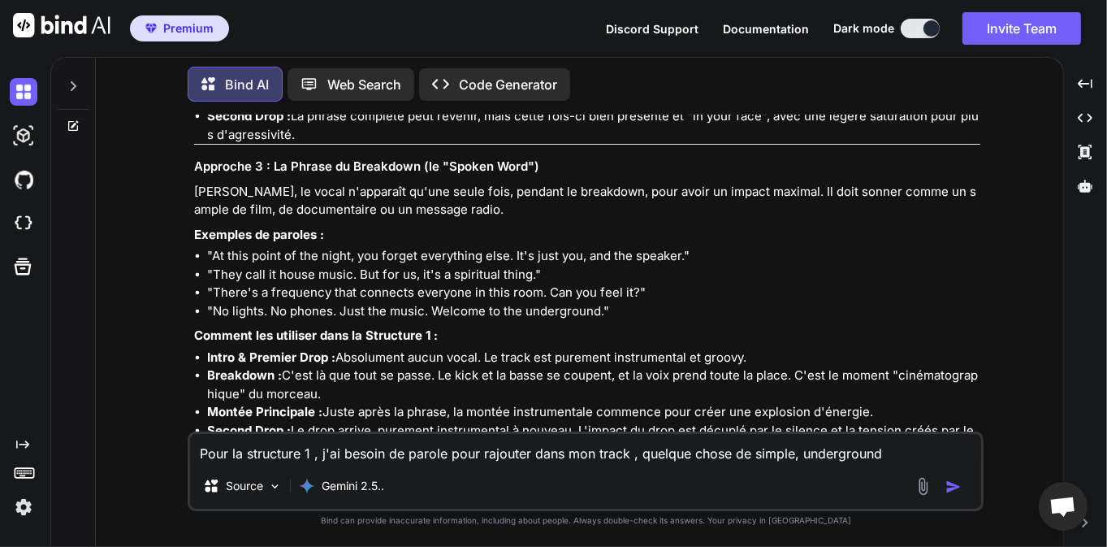
drag, startPoint x: 415, startPoint y: 358, endPoint x: 352, endPoint y: 348, distance: 63.4
click at [352, 348] on li "Intro & Premier Drop : Absolument aucun vocal. Le track est purement instrument…" at bounding box center [593, 357] width 773 height 19
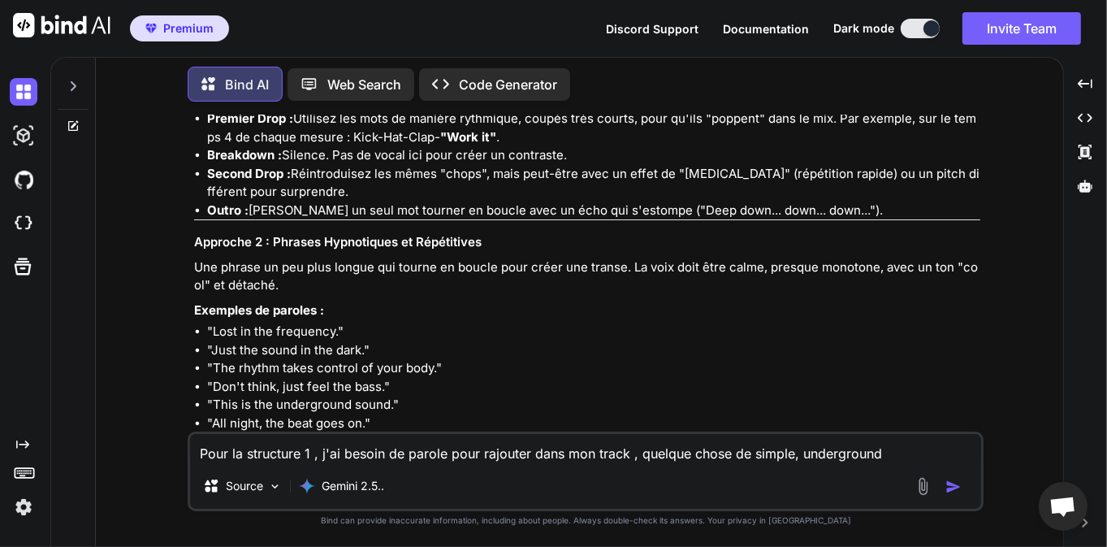
scroll to position [3014, 0]
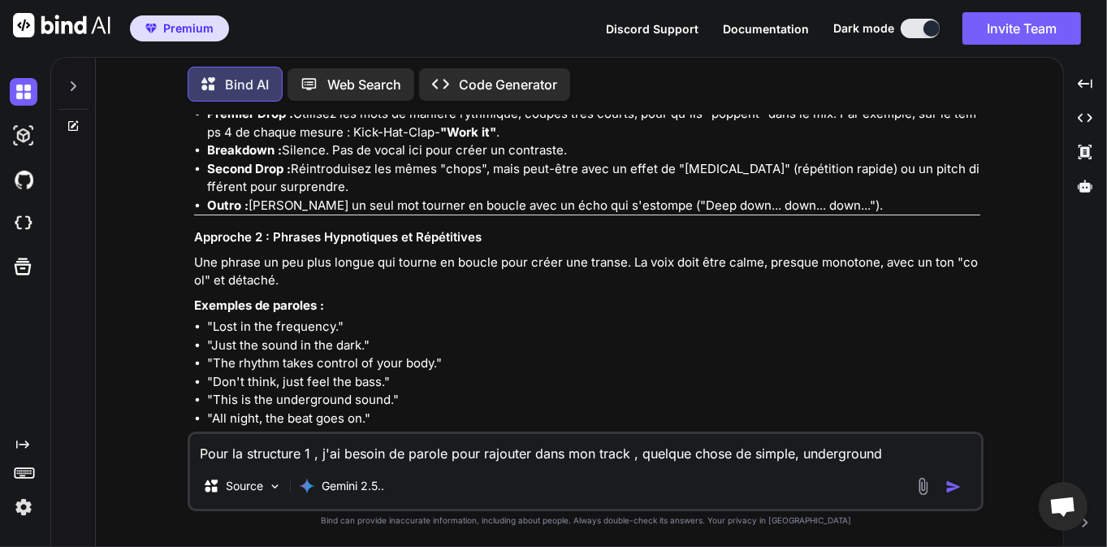
click at [314, 359] on li ""The rhythm takes control of your body."" at bounding box center [593, 363] width 773 height 19
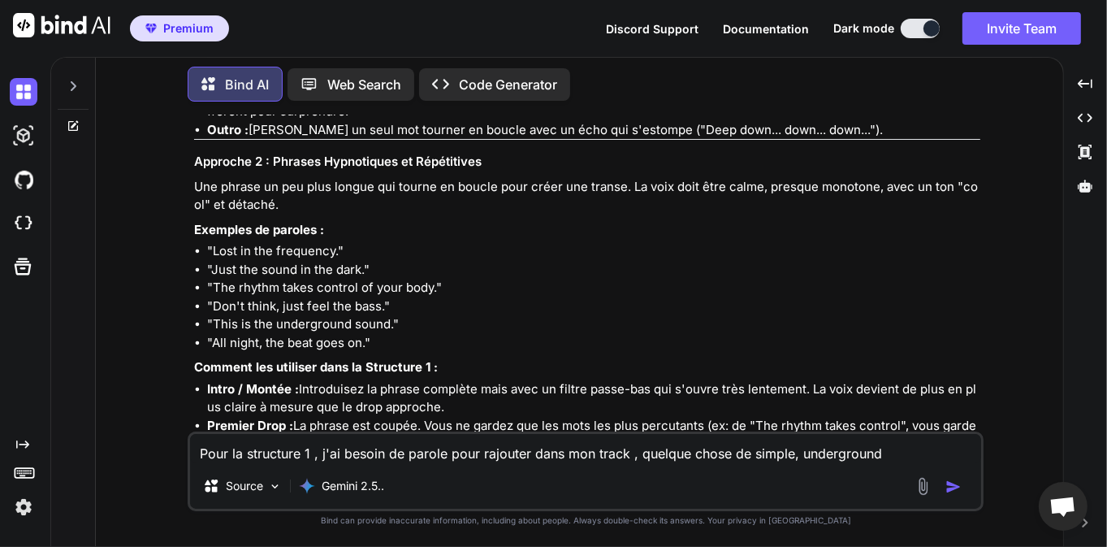
scroll to position [3092, 0]
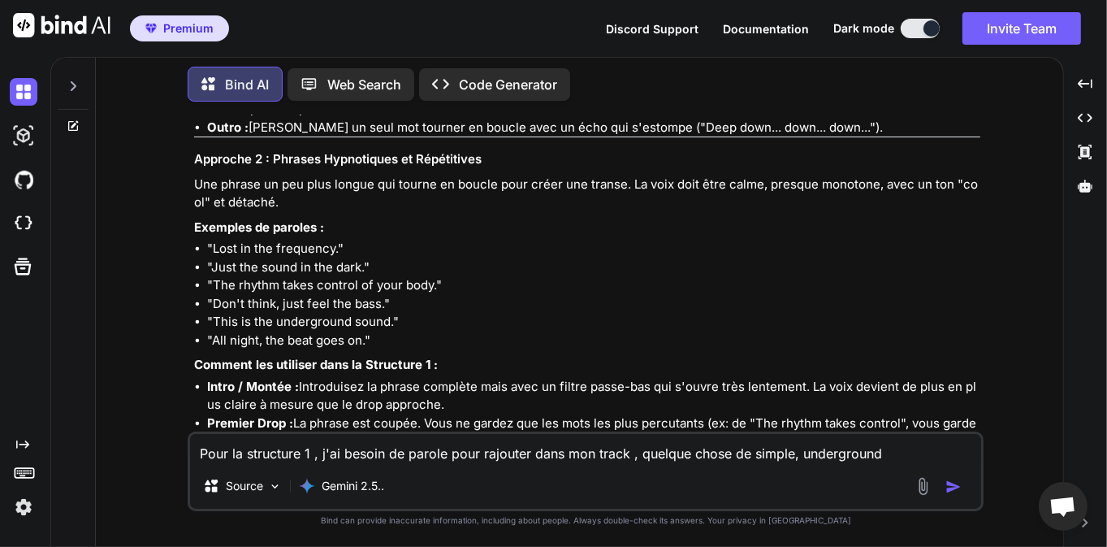
click at [263, 310] on li ""Don't think, just feel the bass."" at bounding box center [593, 304] width 773 height 19
drag, startPoint x: 262, startPoint y: 300, endPoint x: 352, endPoint y: 302, distance: 89.3
click at [263, 300] on li ""Don't think, just feel the bass."" at bounding box center [593, 304] width 773 height 19
drag, startPoint x: 434, startPoint y: 302, endPoint x: 279, endPoint y: 304, distance: 154.3
click at [279, 304] on li ""Don't think, just feel the bass."" at bounding box center [593, 304] width 773 height 19
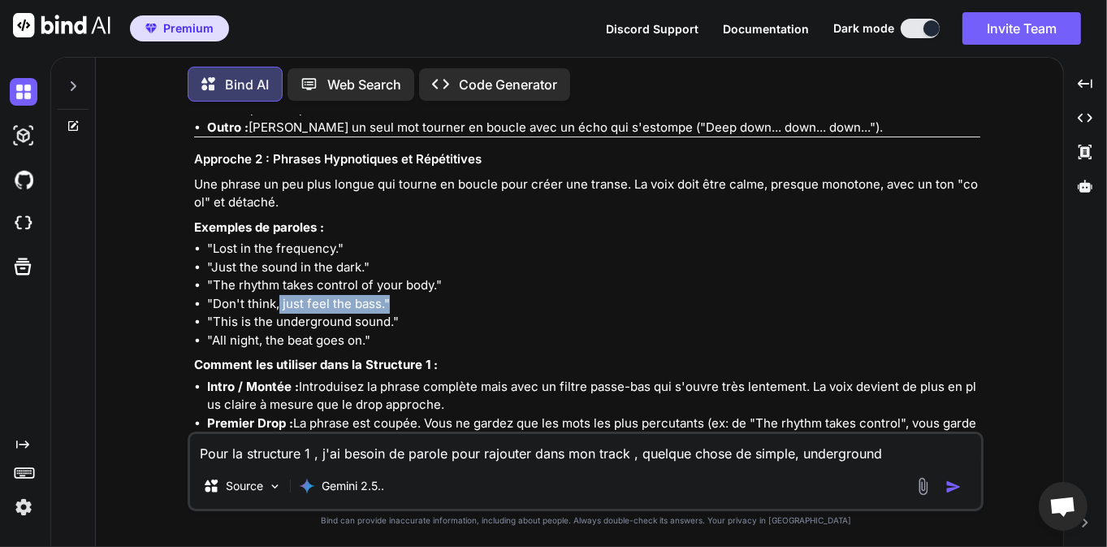
click at [393, 309] on li ""Don't think, just feel the bass."" at bounding box center [593, 304] width 773 height 19
click at [399, 306] on li ""Don't think, just feel the bass."" at bounding box center [593, 304] width 773 height 19
drag, startPoint x: 344, startPoint y: 305, endPoint x: 183, endPoint y: 305, distance: 160.8
click at [184, 305] on div "You Pour un track de tek house moderne club, peux tu me proposer plusieurs type…" at bounding box center [586, 330] width 954 height 431
click at [424, 447] on textarea "Pour la structure 1 , j'ai besoin de parole pour rajouter dans mon track , quel…" at bounding box center [585, 448] width 791 height 29
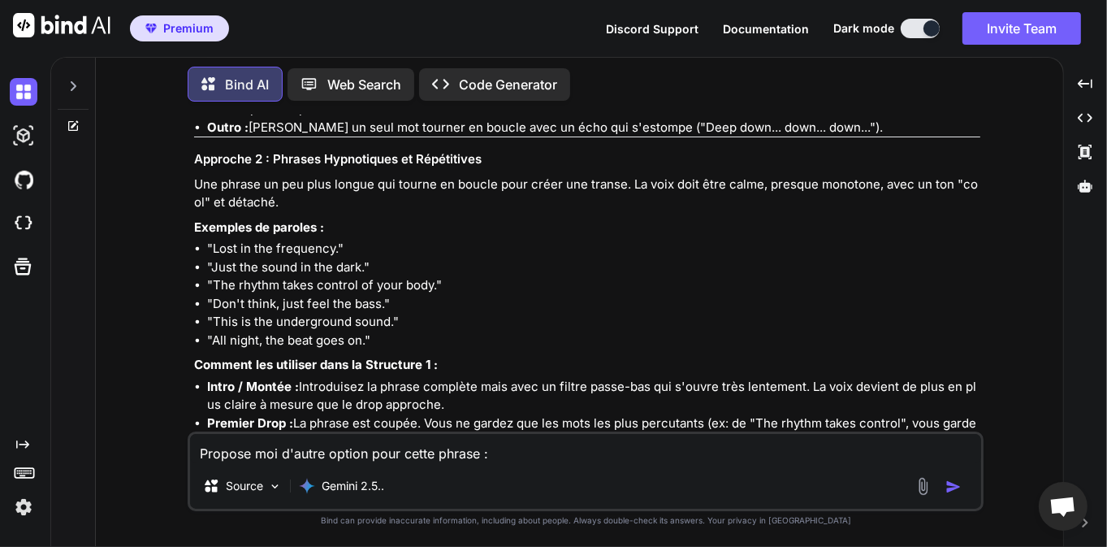
paste textarea ""Don't think, just feel the bass.""
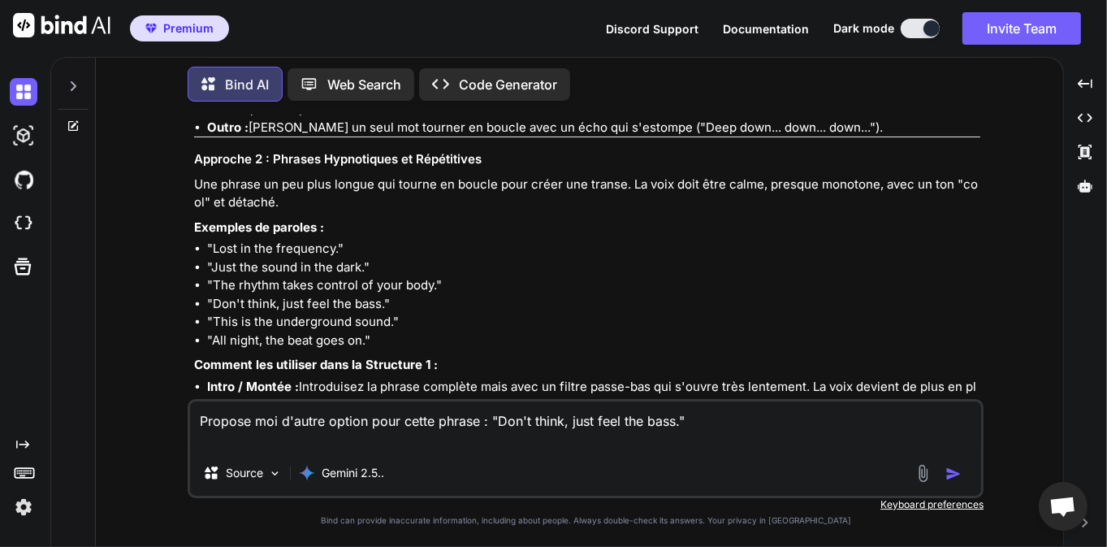
type textarea "Propose moi d'autre option pour cette phrase : "Don't think, just feel the bass…"
click at [957, 476] on img "button" at bounding box center [953, 473] width 16 height 16
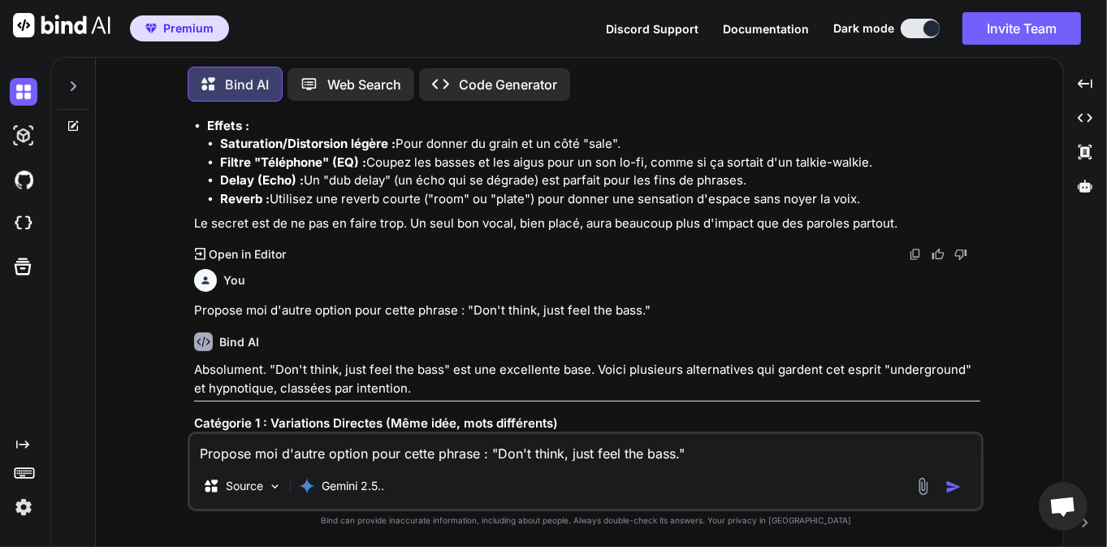
scroll to position [4043, 0]
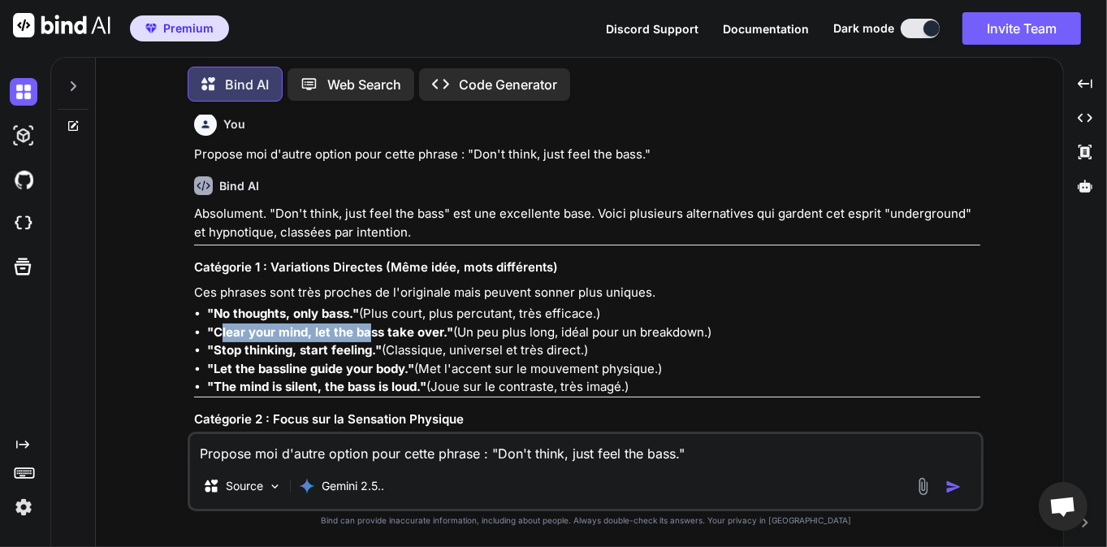
drag, startPoint x: 223, startPoint y: 331, endPoint x: 400, endPoint y: 333, distance: 177.9
click at [374, 334] on strong ""Clear your mind, let the bass take over."" at bounding box center [330, 331] width 246 height 15
click at [410, 332] on strong ""Clear your mind, let the bass take over."" at bounding box center [330, 331] width 246 height 15
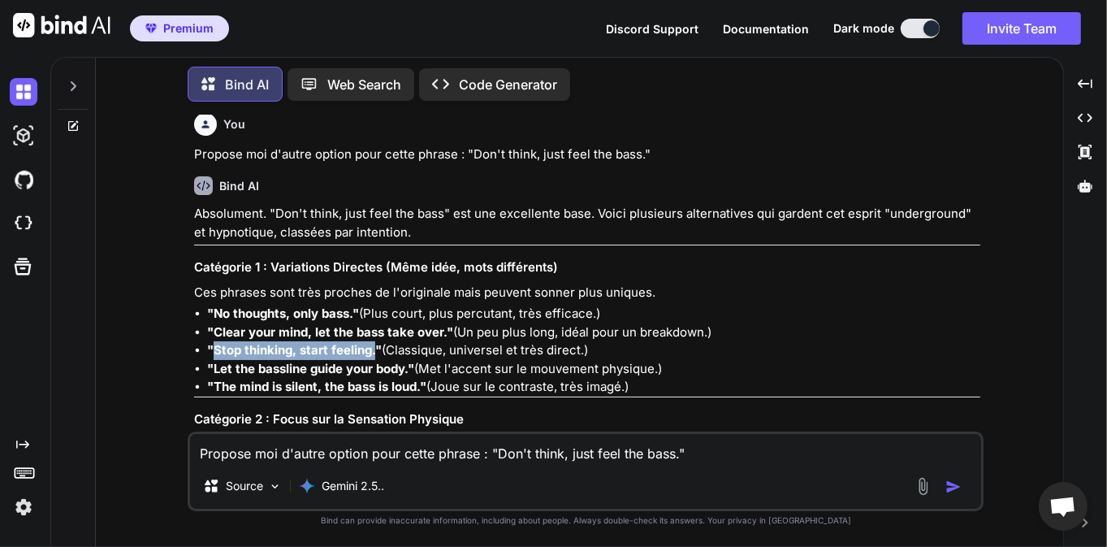
drag, startPoint x: 217, startPoint y: 350, endPoint x: 374, endPoint y: 347, distance: 156.8
click at [374, 347] on strong ""Stop thinking, start feeling."" at bounding box center [294, 349] width 175 height 15
click at [317, 364] on li ""Let the bassline guide your body." (Met l'accent sur le mouvement physique.)" at bounding box center [593, 369] width 773 height 19
click at [317, 364] on strong ""Let the bassline guide your body."" at bounding box center [310, 368] width 207 height 15
drag, startPoint x: 217, startPoint y: 365, endPoint x: 328, endPoint y: 361, distance: 111.3
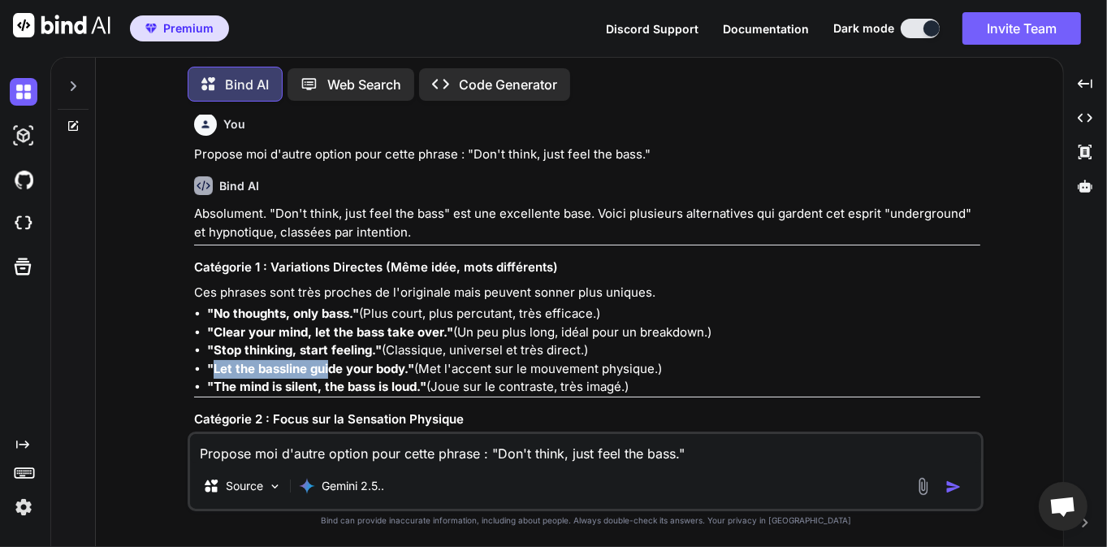
click at [329, 361] on strong ""Let the bassline guide your body."" at bounding box center [310, 368] width 207 height 15
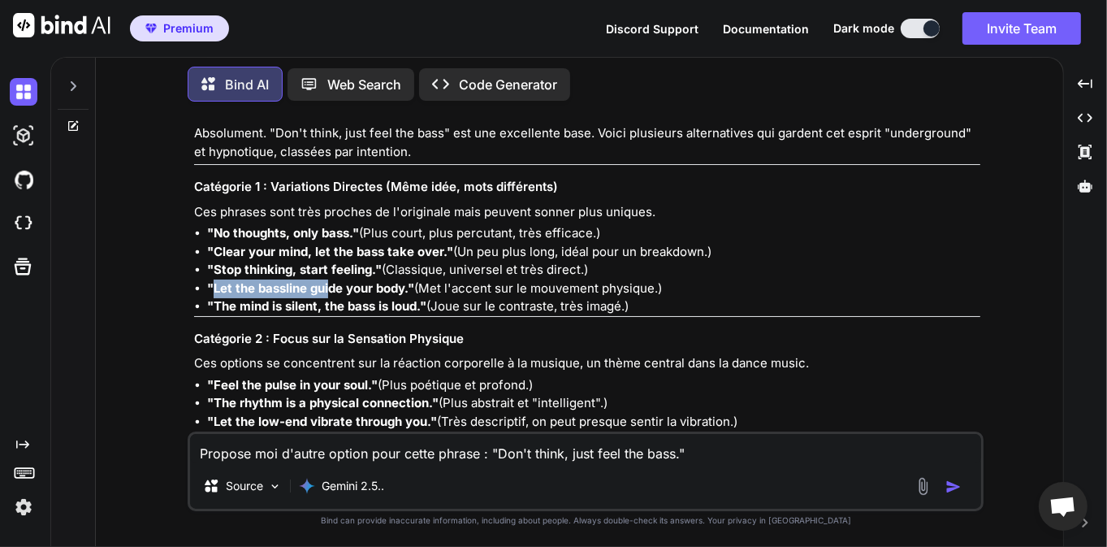
scroll to position [4121, 0]
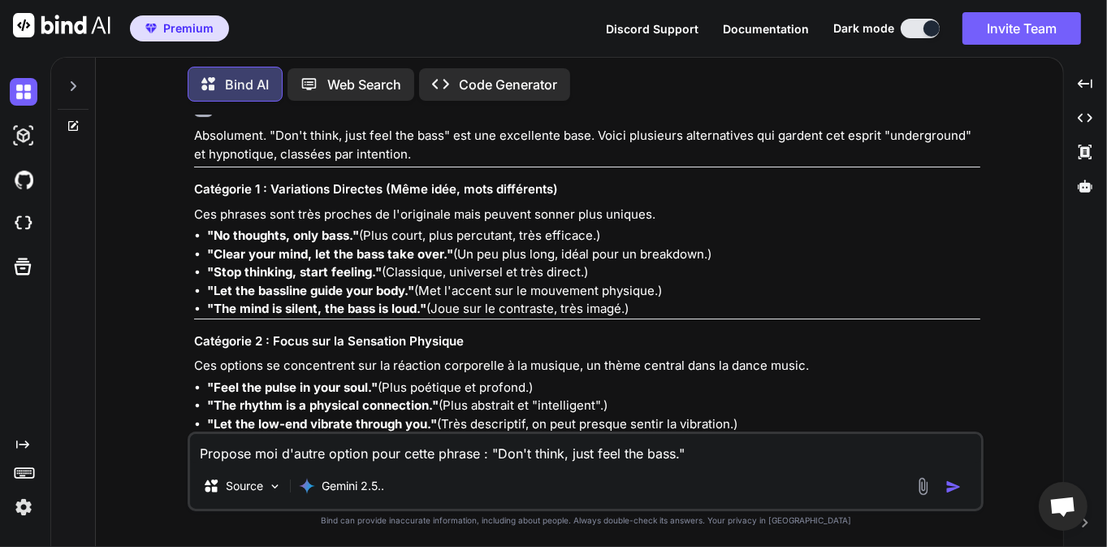
click at [270, 247] on strong ""Clear your mind, let the bass take over."" at bounding box center [330, 253] width 246 height 15
drag, startPoint x: 218, startPoint y: 232, endPoint x: 341, endPoint y: 231, distance: 122.6
click at [341, 231] on strong ""No thoughts, only bass."" at bounding box center [283, 234] width 152 height 15
click at [341, 248] on strong ""Clear your mind, let the bass take over."" at bounding box center [330, 253] width 246 height 15
drag, startPoint x: 350, startPoint y: 233, endPoint x: 216, endPoint y: 234, distance: 134.0
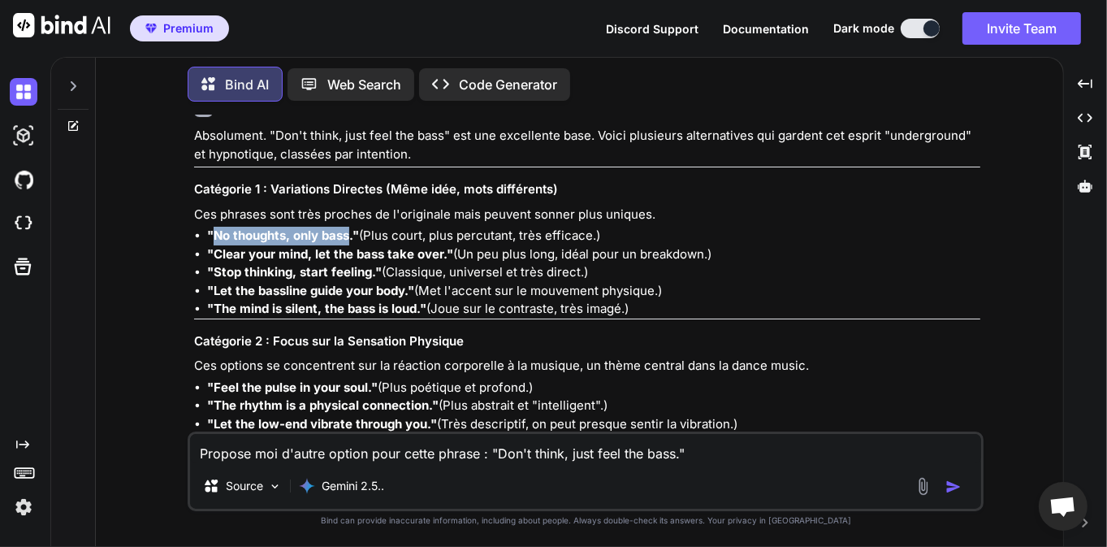
click at [216, 234] on strong ""No thoughts, only bass."" at bounding box center [283, 234] width 152 height 15
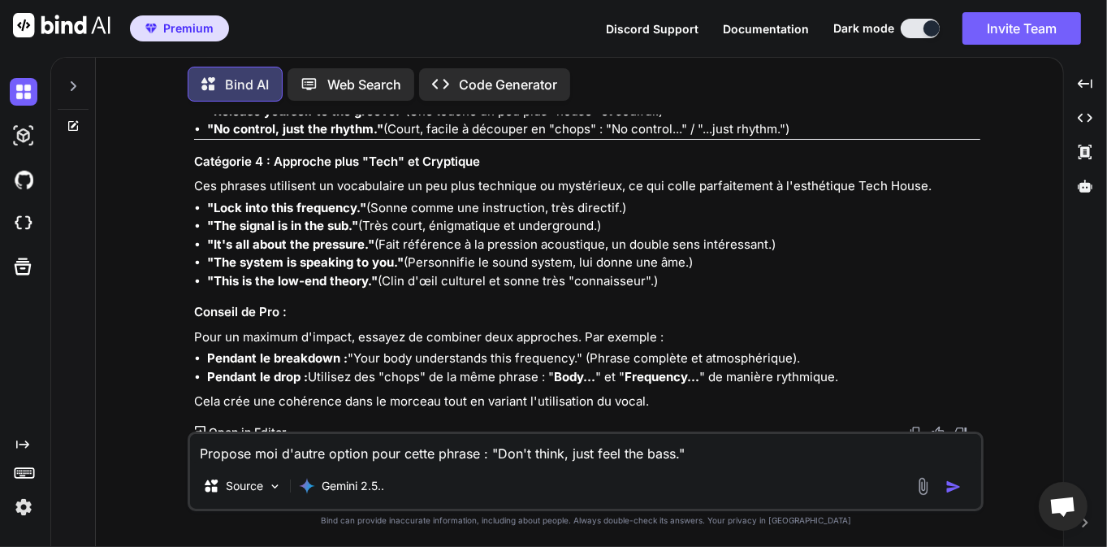
scroll to position [4609, 0]
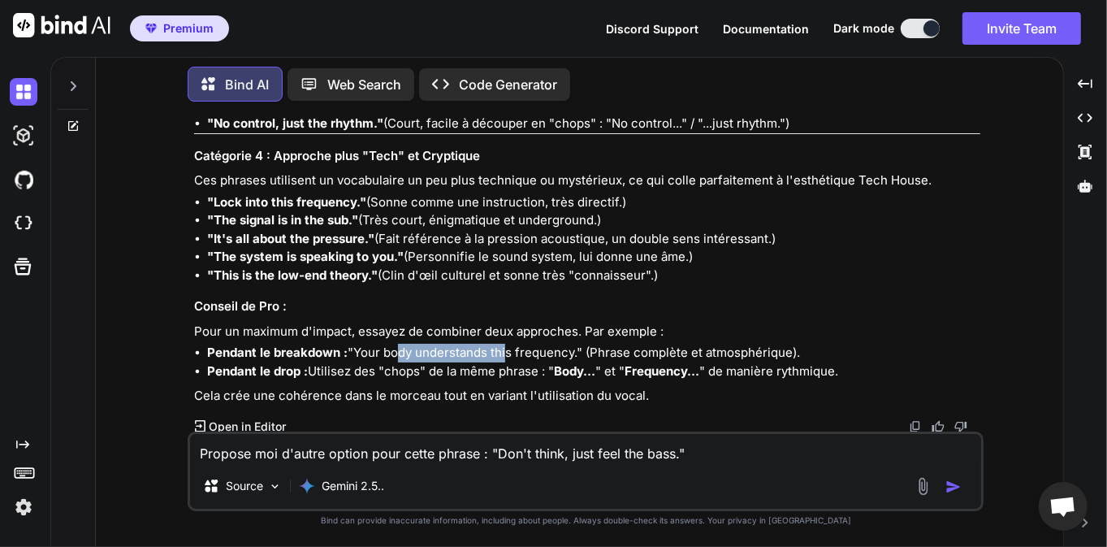
drag, startPoint x: 396, startPoint y: 356, endPoint x: 505, endPoint y: 356, distance: 108.8
click at [505, 356] on li "Pendant le breakdown : "Your body understands this frequency." (Phrase complète…" at bounding box center [593, 353] width 773 height 19
click at [508, 353] on li "Pendant le breakdown : "Your body understands this frequency." (Phrase complète…" at bounding box center [593, 353] width 773 height 19
drag, startPoint x: 575, startPoint y: 350, endPoint x: 424, endPoint y: 345, distance: 151.1
click at [357, 348] on li "Pendant le breakdown : "Your body understands this frequency." (Phrase complète…" at bounding box center [593, 353] width 773 height 19
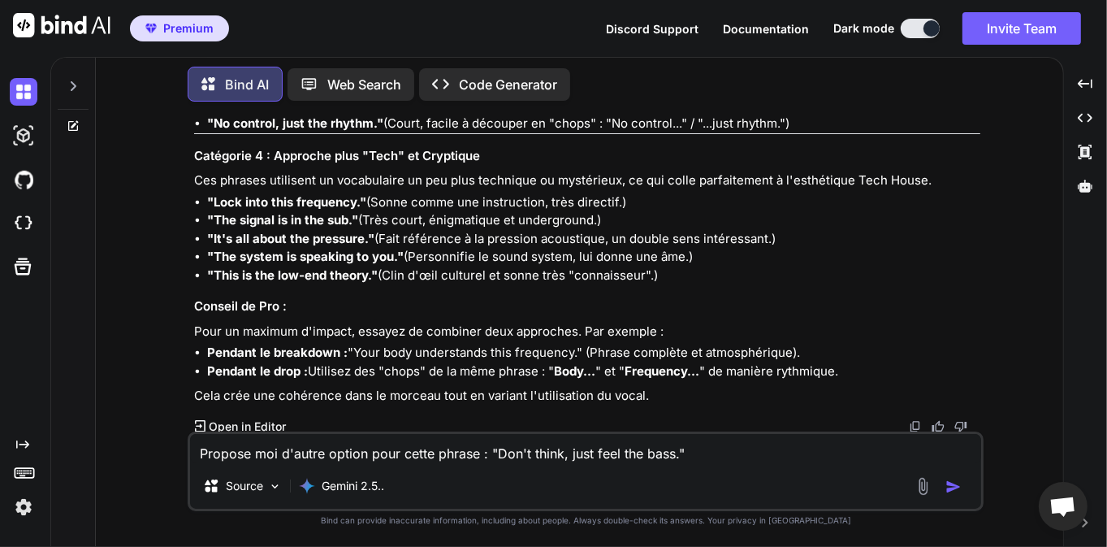
click at [332, 451] on textarea "Propose moi d'autre option pour cette phrase : "Don't think, just feel the bass…" at bounding box center [585, 448] width 791 height 29
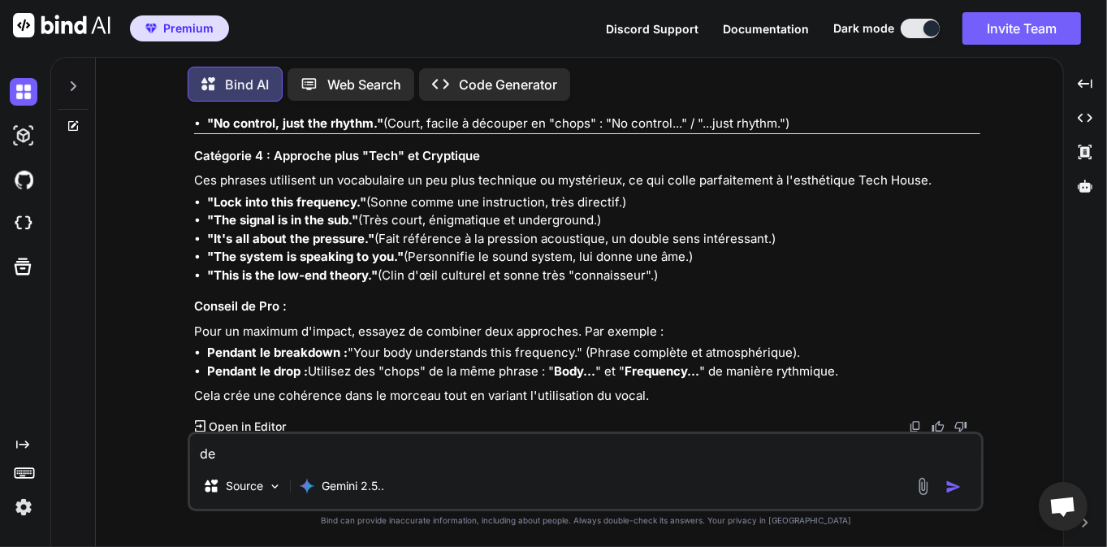
type textarea "d"
type textarea "a"
paste textarea "Let the party carry you away"
type textarea "as tu une alternative à "Let the party carry you away""
click at [955, 490] on img "button" at bounding box center [953, 486] width 16 height 16
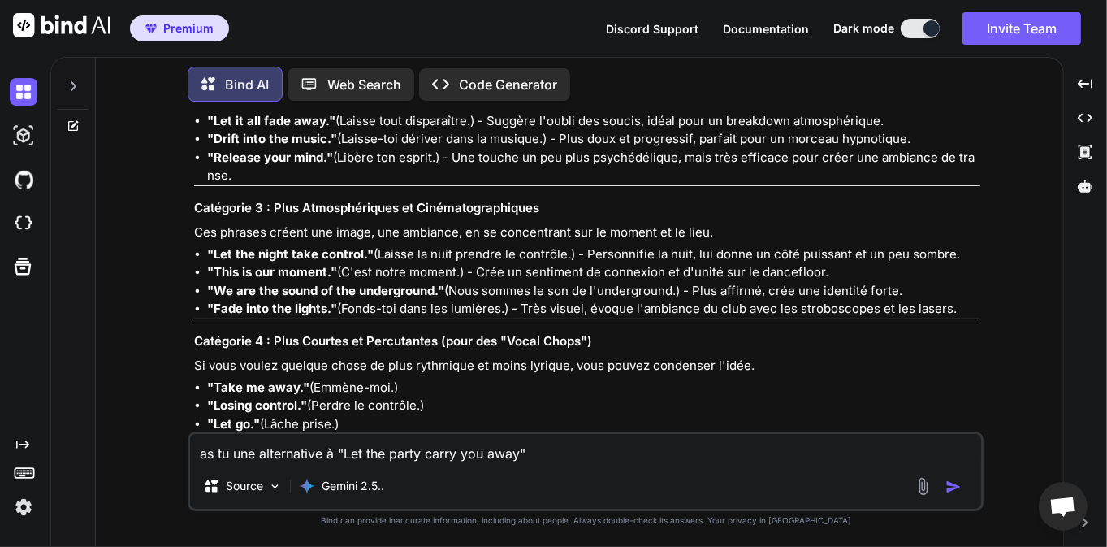
scroll to position [5326, 0]
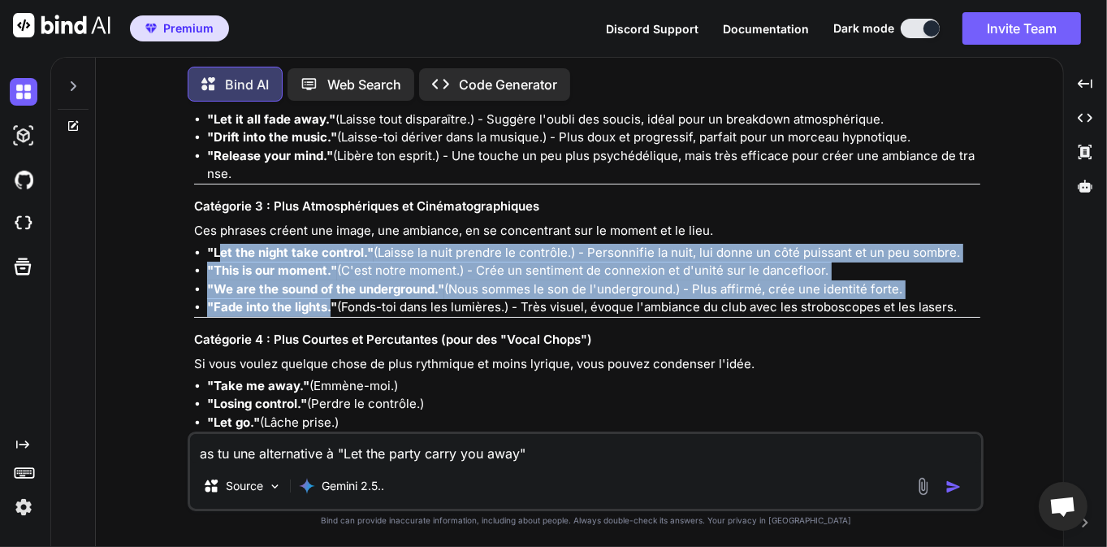
drag, startPoint x: 218, startPoint y: 249, endPoint x: 329, endPoint y: 299, distance: 121.0
click at [329, 299] on ul ""Let the night take control." (Laisse la nuit prendre le contrôle.) - Personnif…" at bounding box center [587, 280] width 786 height 73
click at [313, 292] on strong ""We are the sound of the underground."" at bounding box center [325, 288] width 237 height 15
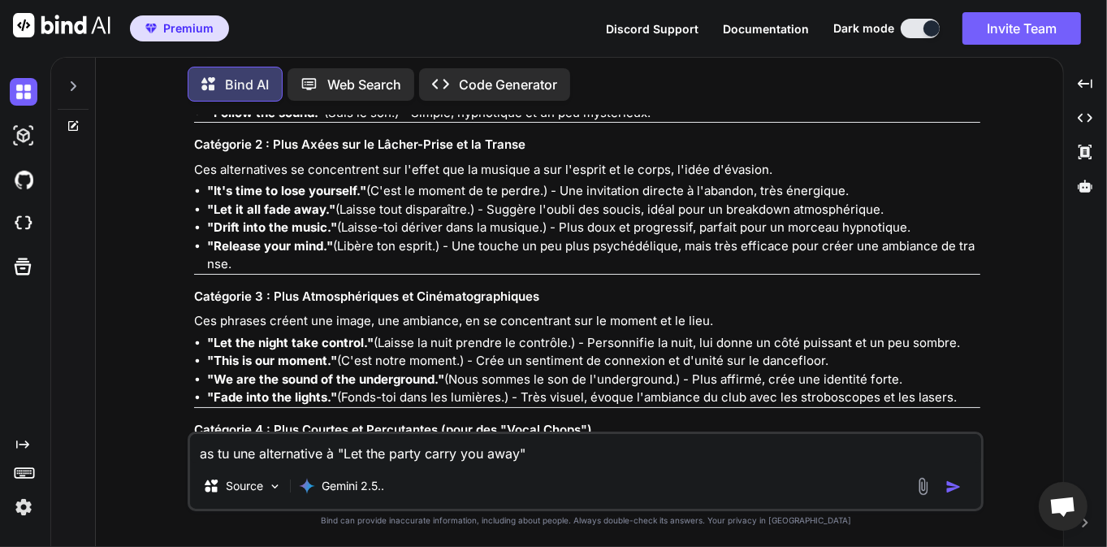
scroll to position [5197, 0]
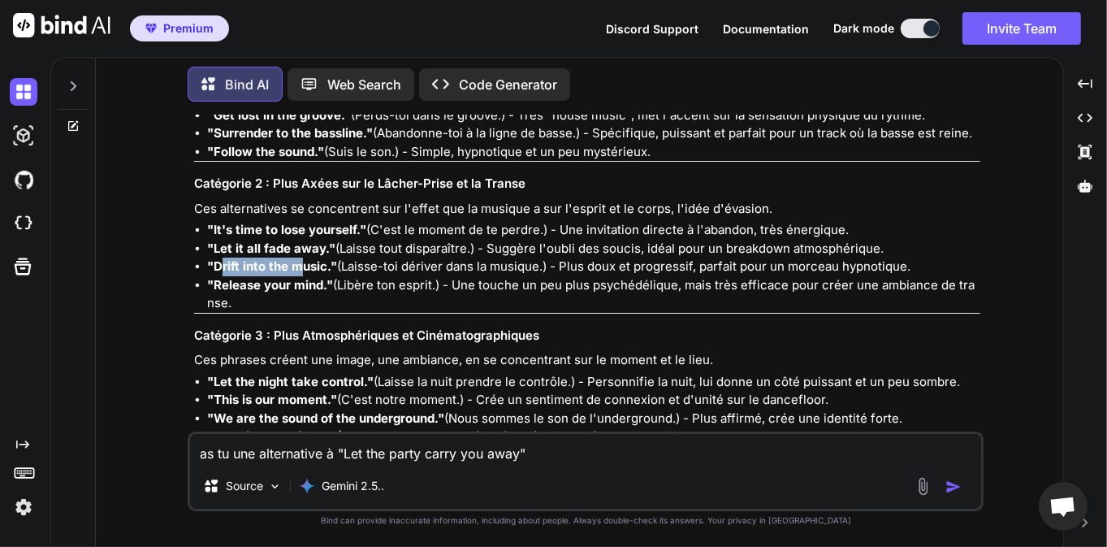
drag, startPoint x: 224, startPoint y: 263, endPoint x: 302, endPoint y: 262, distance: 78.0
click at [299, 262] on strong ""Drift into the music."" at bounding box center [272, 265] width 130 height 15
click at [307, 261] on strong ""Drift into the music."" at bounding box center [272, 265] width 130 height 15
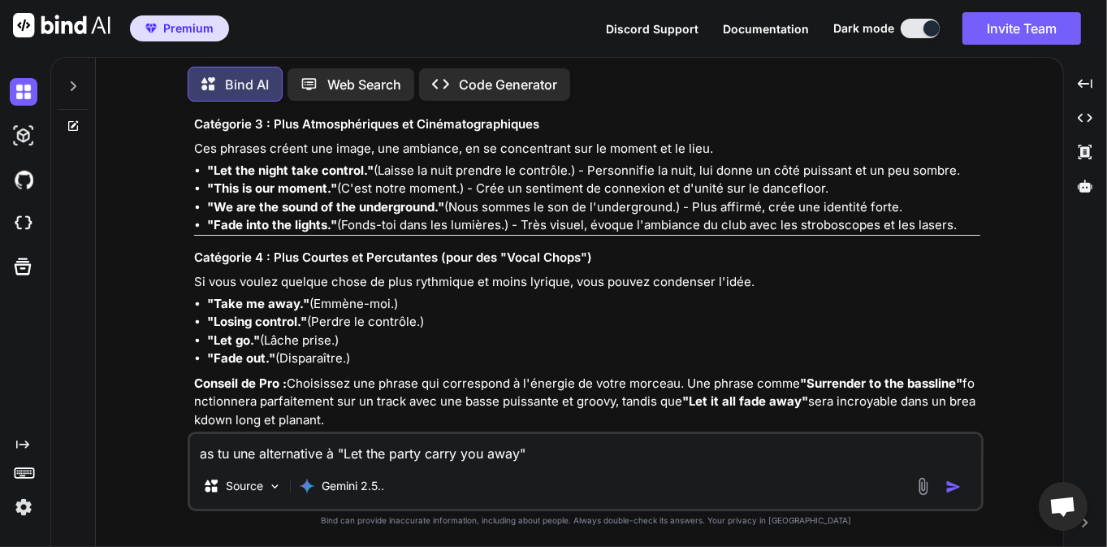
scroll to position [5431, 0]
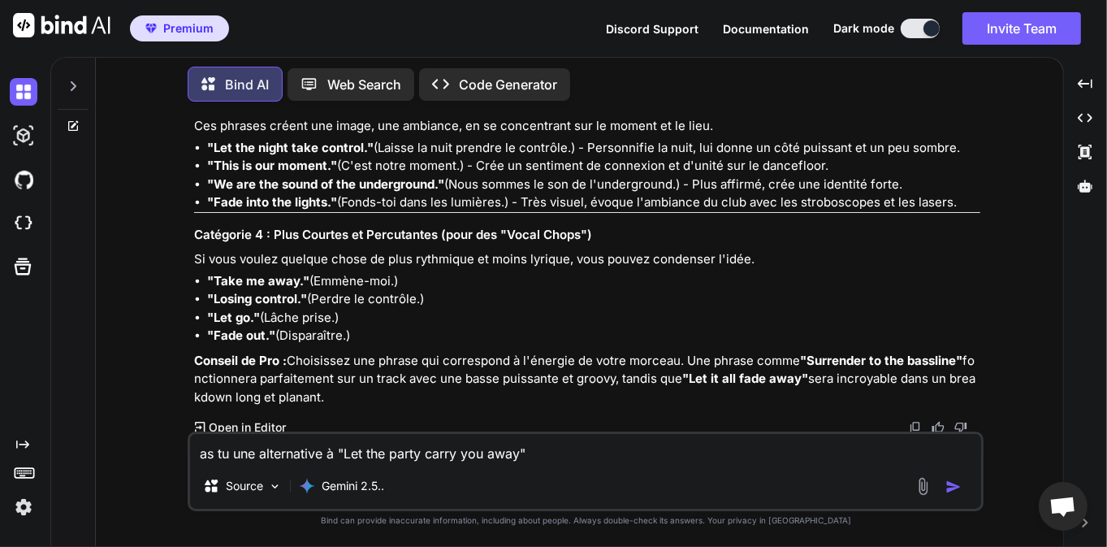
click at [327, 462] on textarea "as tu une alternative à "Let the party carry you away"" at bounding box center [585, 448] width 791 height 29
type textarea "m"
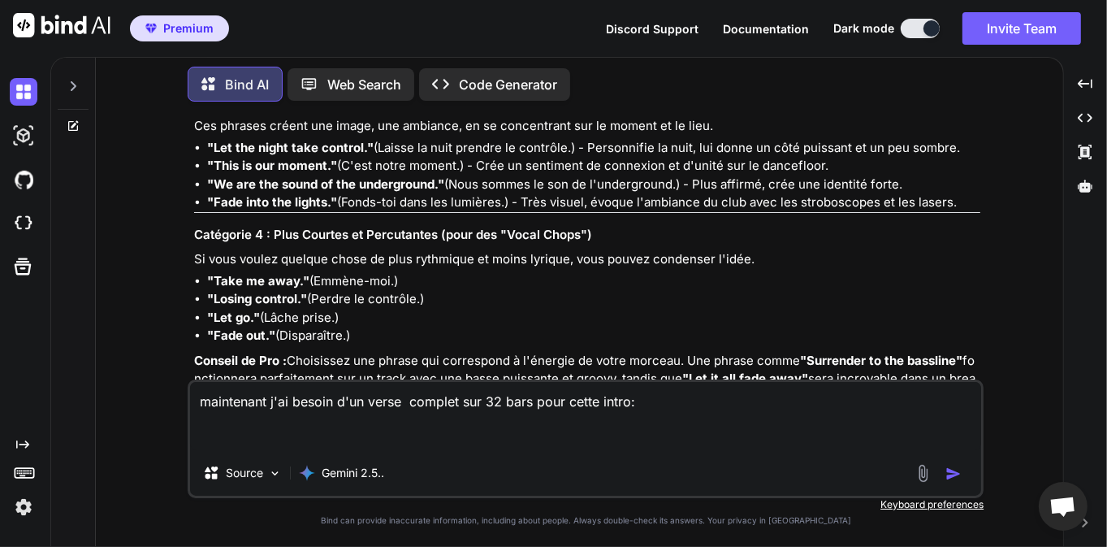
paste textarea "Your body understands this frequency Now, just follow me , now feel my breath L…"
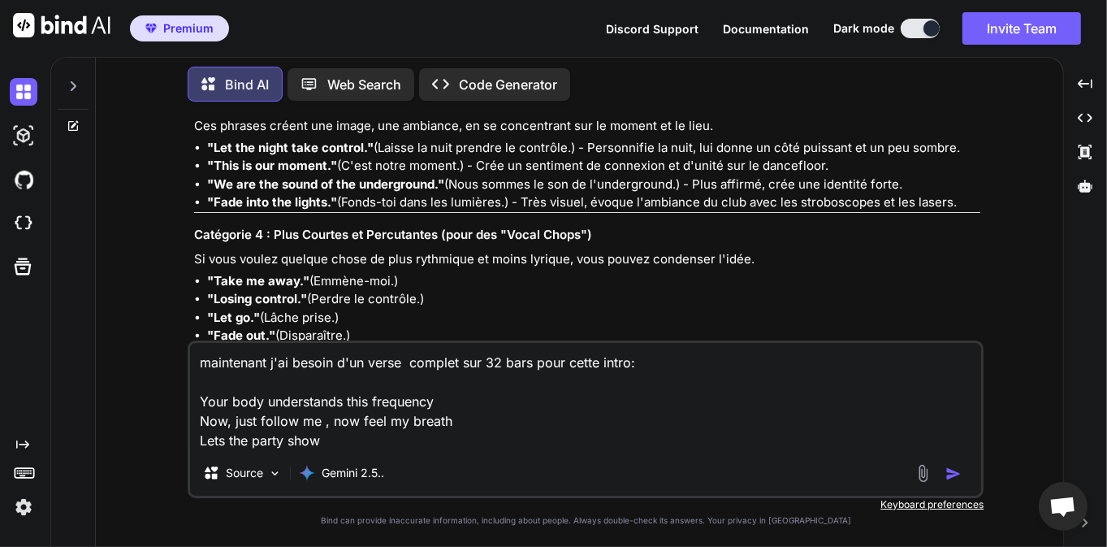
click at [646, 372] on textarea "maintenant j'ai besoin d'un verse complet sur 32 bars pour cette intro: Your bo…" at bounding box center [585, 396] width 791 height 107
click at [605, 365] on textarea "maintenant j'ai besoin d'un verse complet sur 32 bars pour cette intro: Your bo…" at bounding box center [585, 396] width 791 height 107
click at [667, 367] on textarea "maintenant j'ai besoin d'un verse complet sur 32 bars pour cette intro: Your bo…" at bounding box center [585, 396] width 791 height 107
type textarea "maintenant j'ai besoin d'un verse complet sur 32 bars pour cette intro: Your bo…"
click at [949, 471] on img "button" at bounding box center [953, 473] width 16 height 16
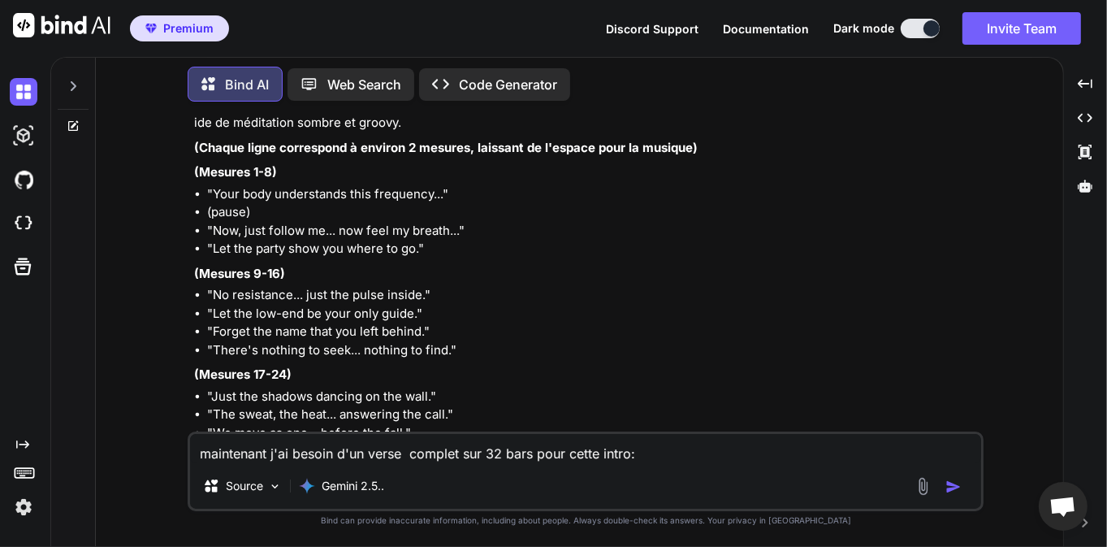
scroll to position [6011, 0]
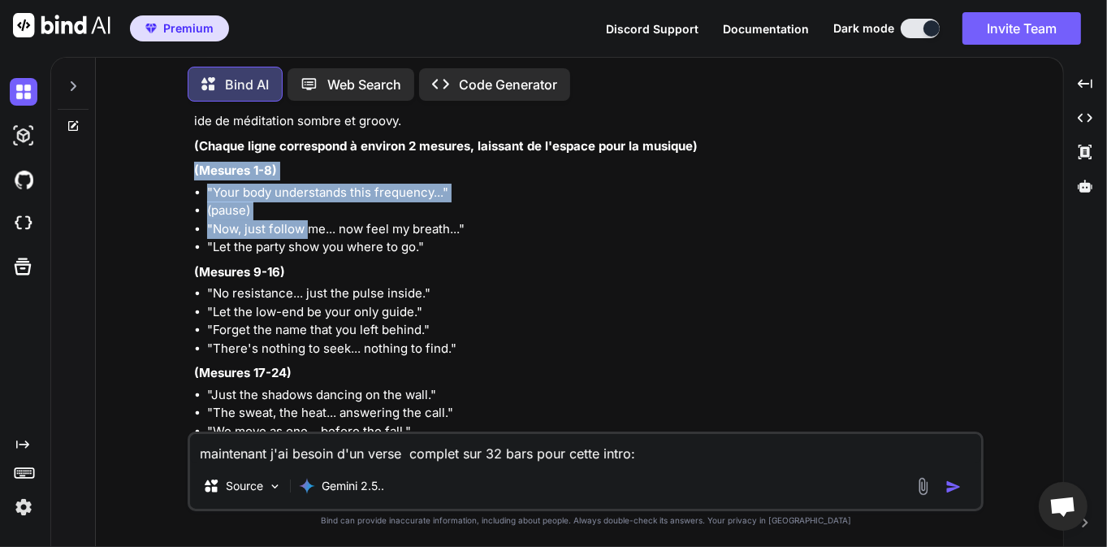
drag, startPoint x: 191, startPoint y: 164, endPoint x: 308, endPoint y: 235, distance: 136.6
click at [309, 232] on div "You Pour un track de tek house moderne club, peux tu me proposer plusieurs type…" at bounding box center [587, 273] width 793 height 317
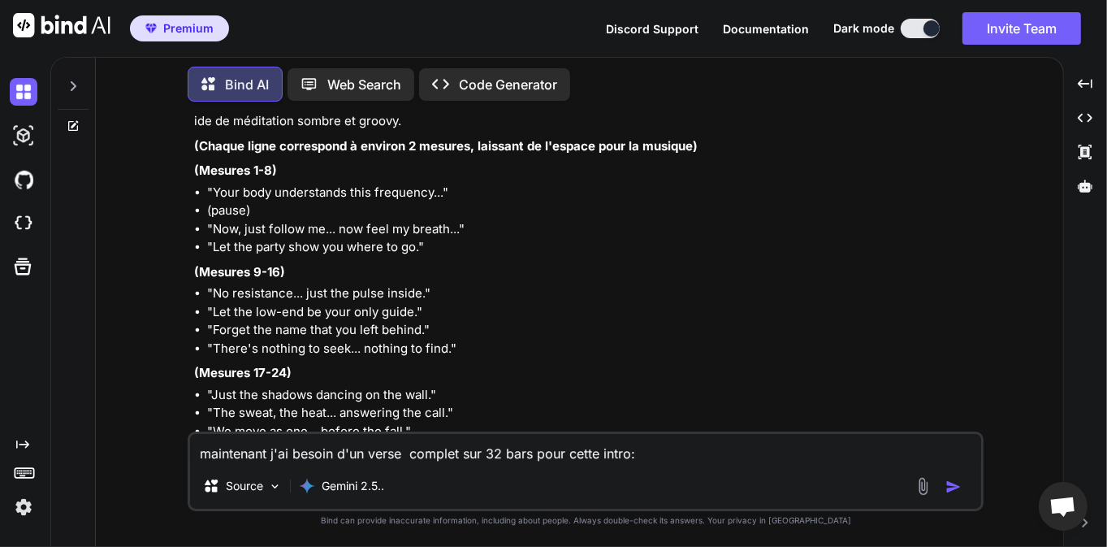
click at [308, 238] on li ""Let the party show you where to go."" at bounding box center [593, 247] width 773 height 19
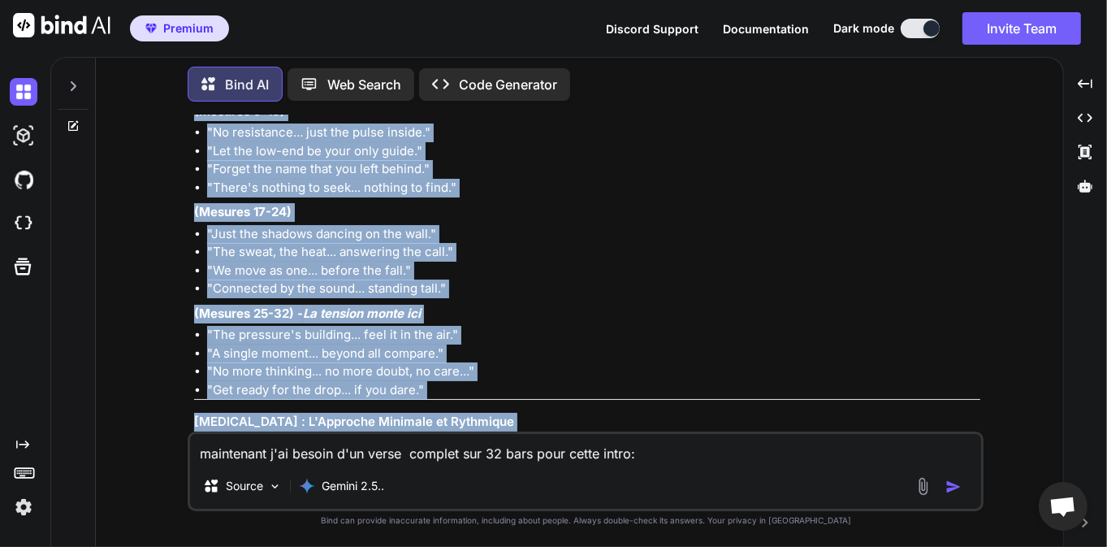
scroll to position [6237, 0]
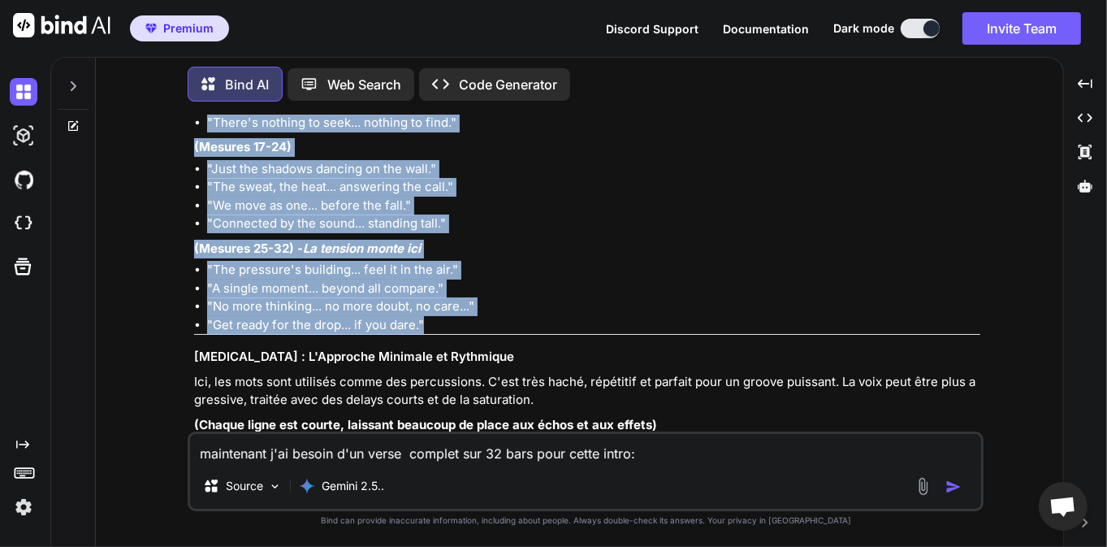
drag, startPoint x: 188, startPoint y: 184, endPoint x: 445, endPoint y: 320, distance: 291.0
click at [445, 320] on div "You Pour un track de tek house moderne club, peux tu me proposer plusieurs type…" at bounding box center [586, 330] width 796 height 431
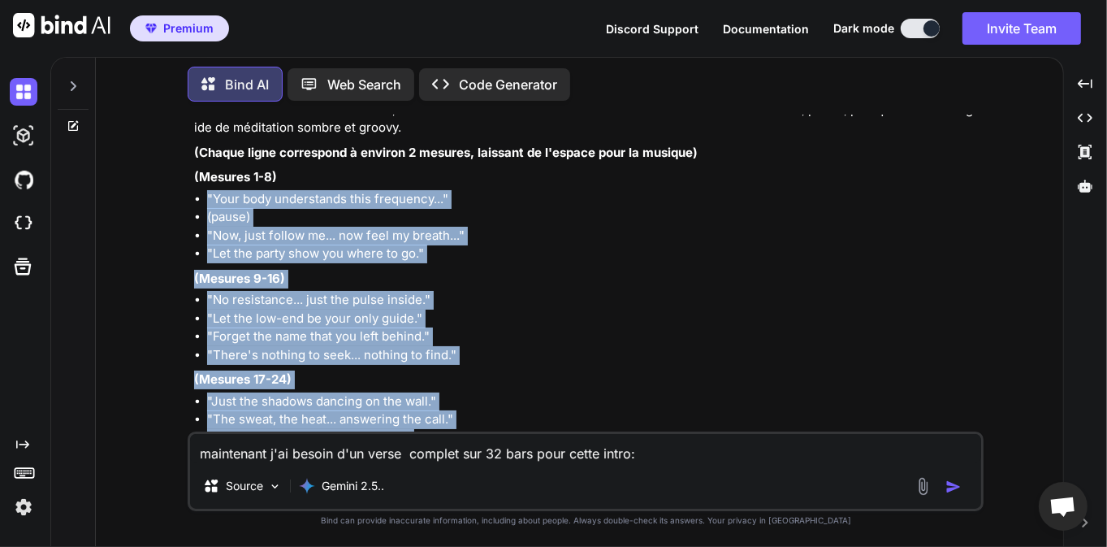
scroll to position [6003, 0]
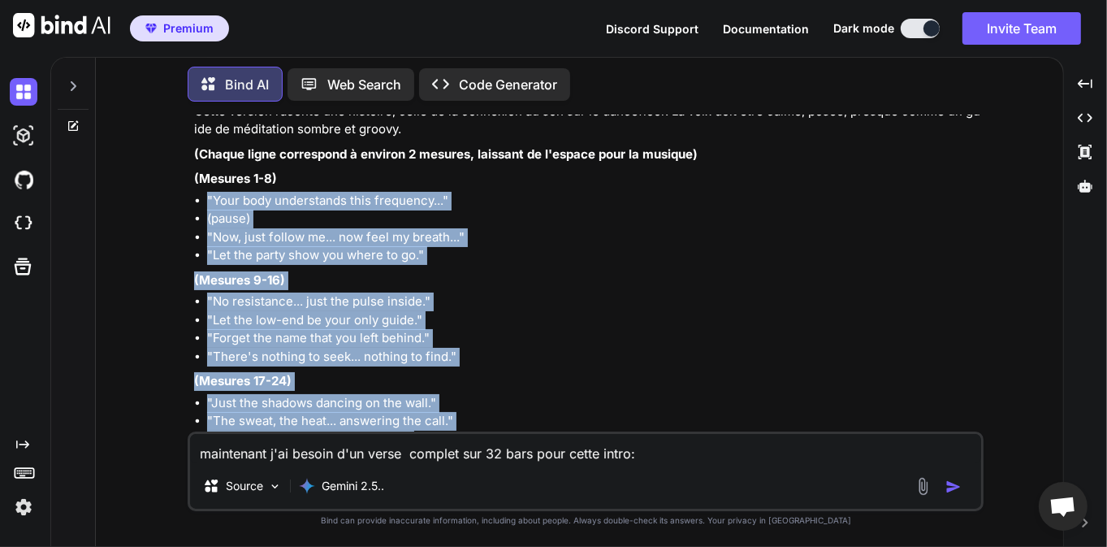
click at [296, 335] on li ""Forget the name that you left behind."" at bounding box center [593, 338] width 773 height 19
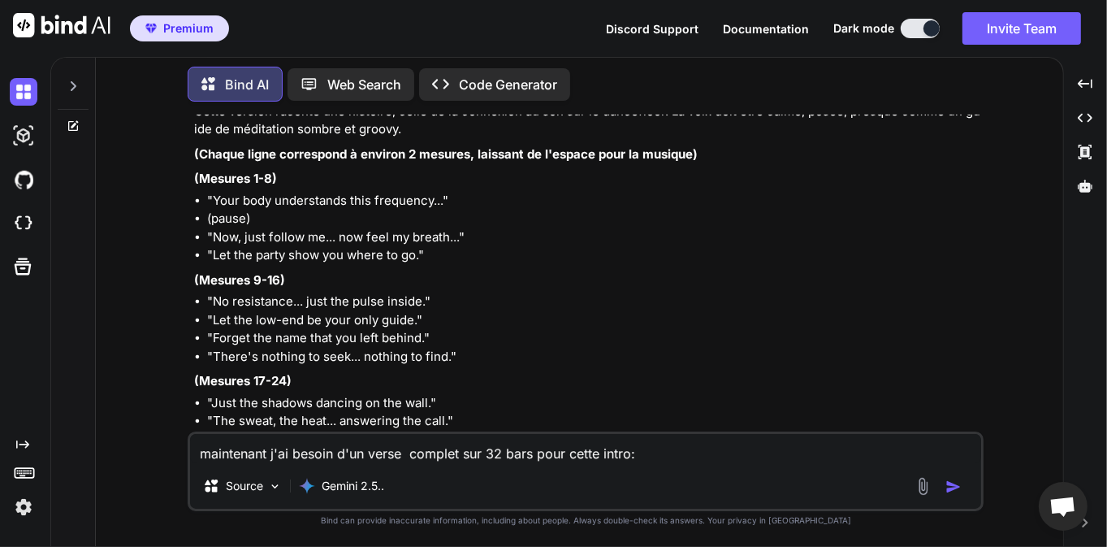
click at [242, 448] on textarea "maintenant j'ai besoin d'un verse complet sur 32 bars pour cette intro: Your bo…" at bounding box center [585, 448] width 791 height 29
type textarea "quelle sont les différents type de tek house ?"
click at [950, 494] on img "button" at bounding box center [953, 486] width 16 height 16
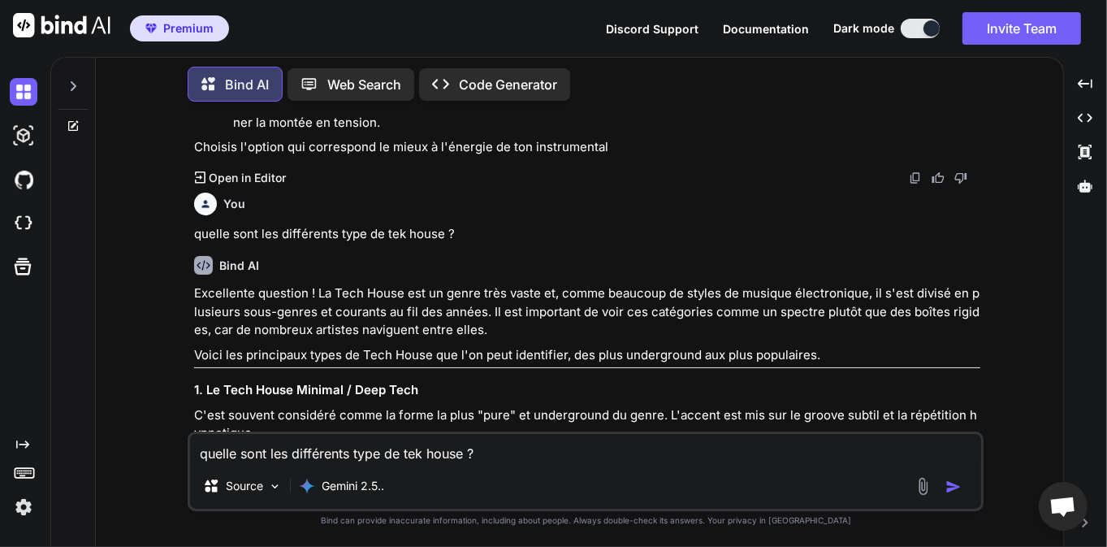
scroll to position [7558, 0]
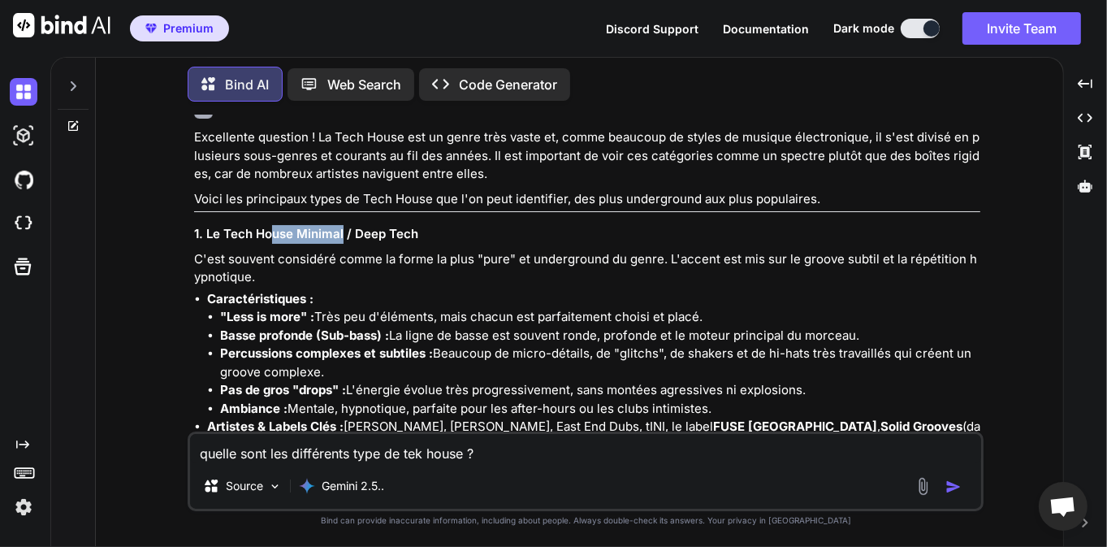
drag, startPoint x: 344, startPoint y: 234, endPoint x: 273, endPoint y: 235, distance: 70.7
click at [273, 235] on h3 "1. Le Tech House Minimal / Deep Tech" at bounding box center [587, 234] width 786 height 19
click at [366, 357] on strong "Percussions complexes et subtiles :" at bounding box center [326, 352] width 213 height 15
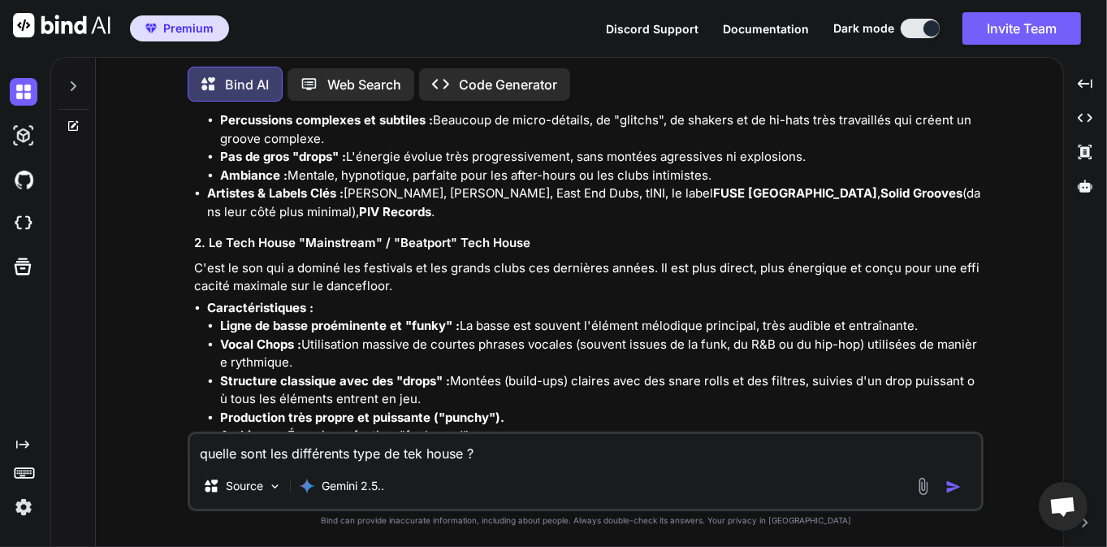
scroll to position [7792, 0]
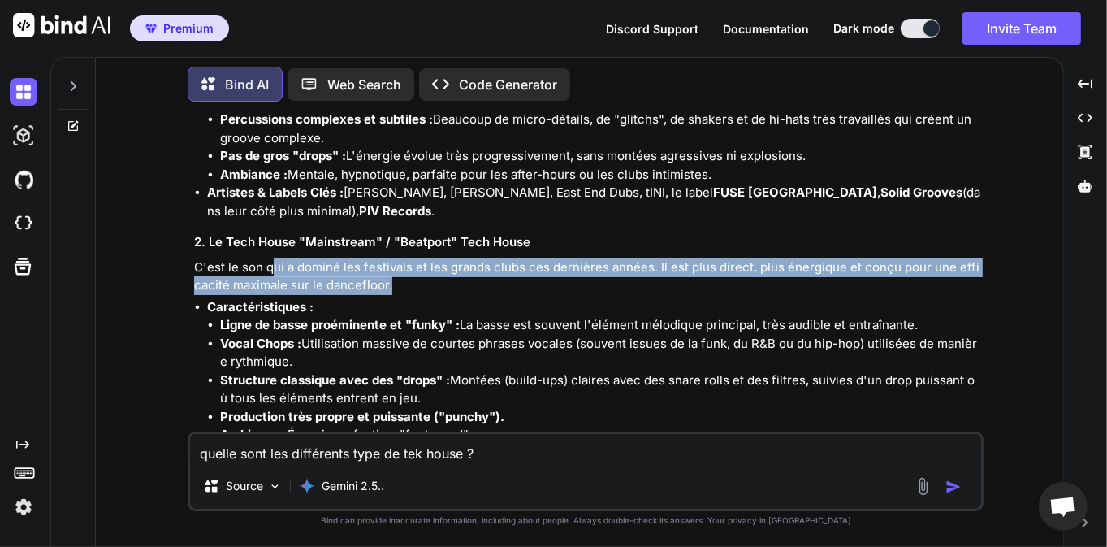
drag, startPoint x: 271, startPoint y: 268, endPoint x: 478, endPoint y: 292, distance: 207.7
click at [473, 276] on p "C'est le son qui a dominé les festivals et les grands clubs ces dernières année…" at bounding box center [587, 276] width 786 height 37
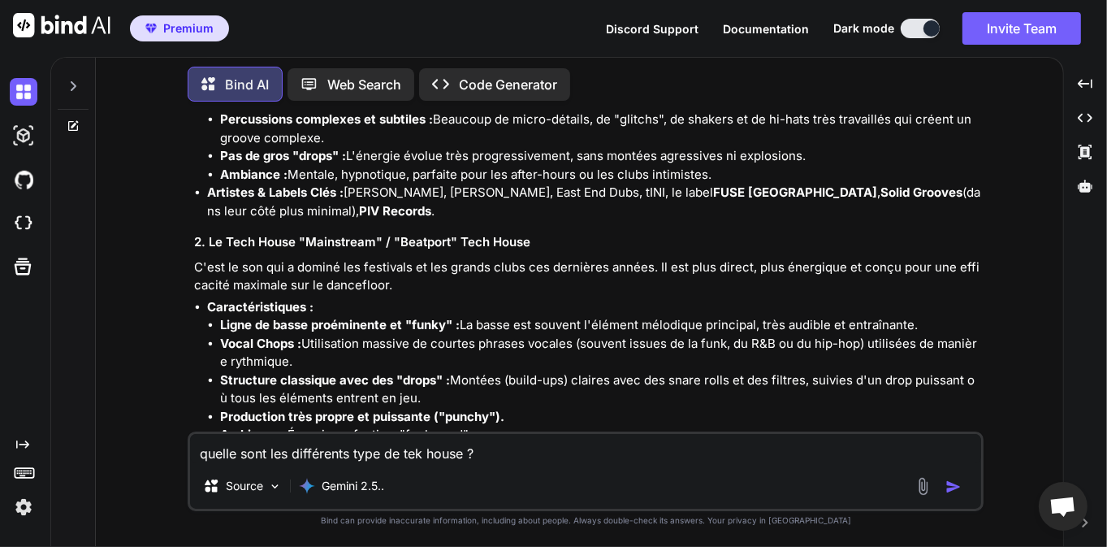
click at [486, 300] on li "Caractéristiques : Ligne de basse proéminente et "funky" : La basse est souvent…" at bounding box center [593, 371] width 773 height 146
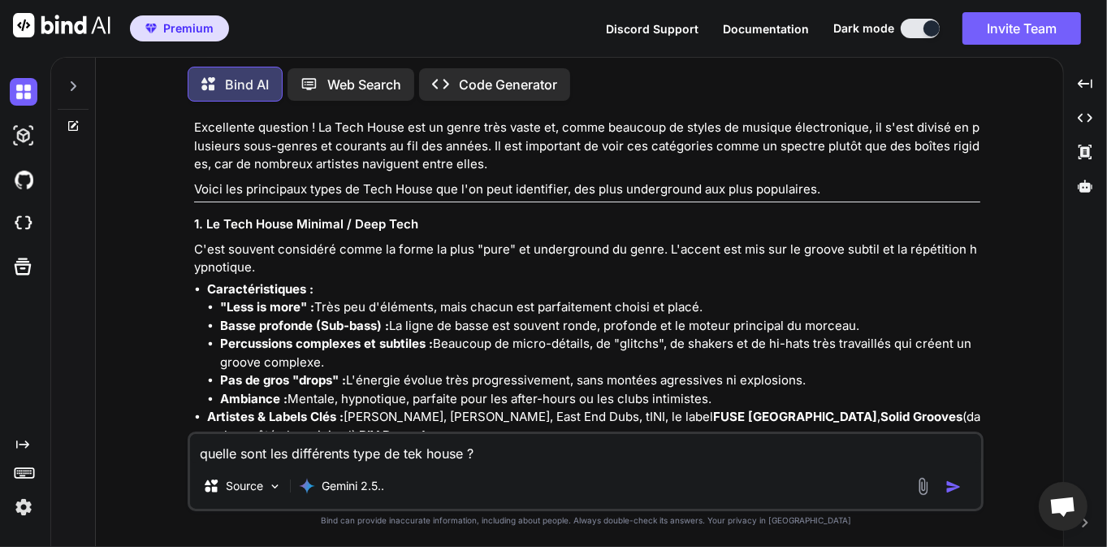
scroll to position [7558, 0]
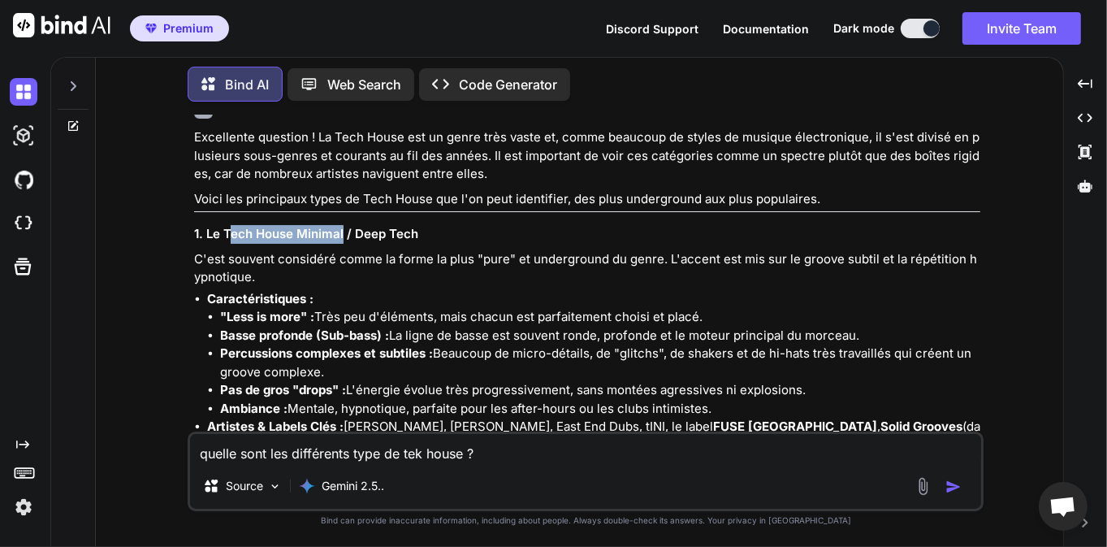
drag, startPoint x: 227, startPoint y: 229, endPoint x: 348, endPoint y: 219, distance: 121.4
click at [342, 226] on h3 "1. Le Tech House Minimal / Deep Tech" at bounding box center [587, 234] width 786 height 19
